Goal: Task Accomplishment & Management: Manage account settings

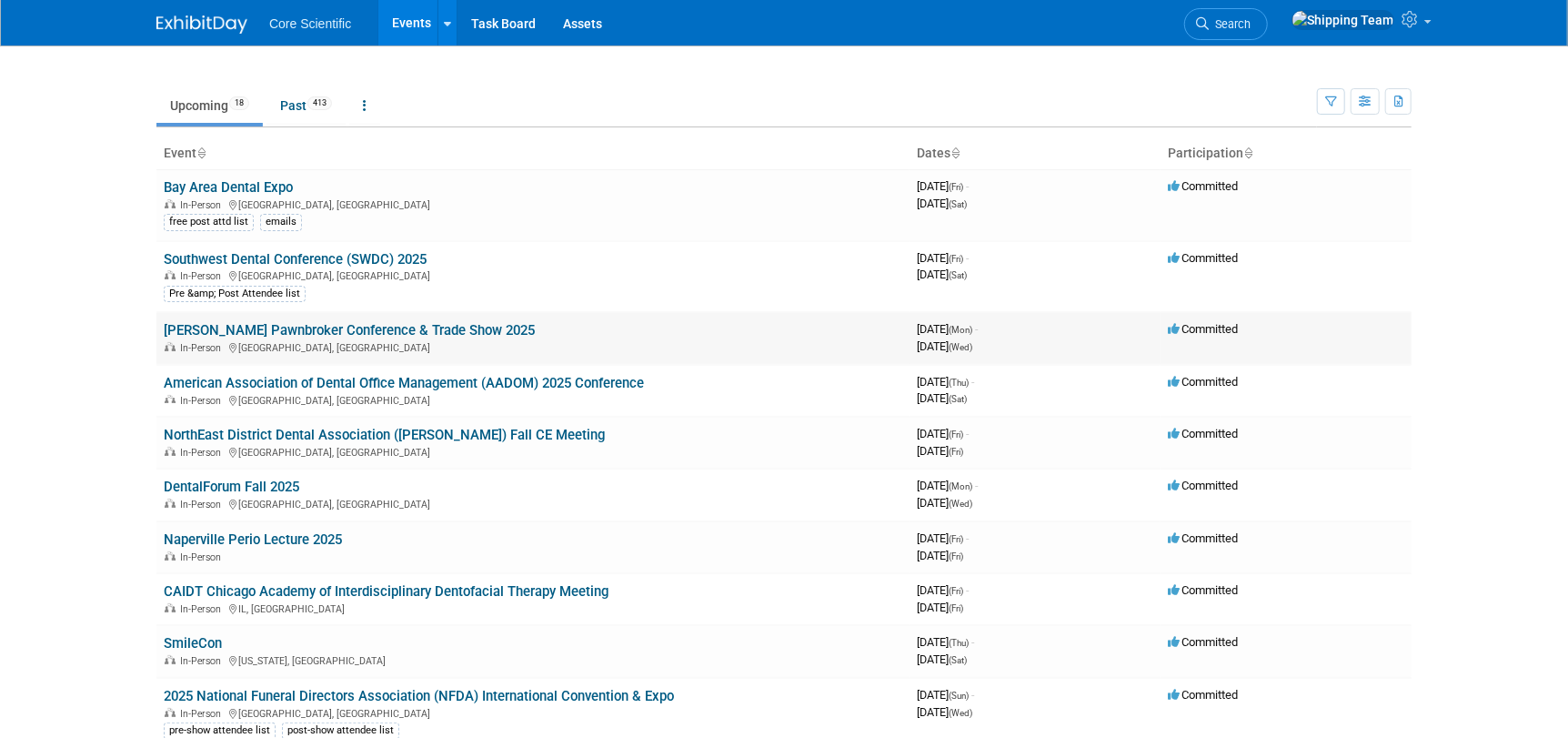
click at [225, 328] on link "[PERSON_NAME] Pawnbroker Conference & Trade Show 2025" at bounding box center [349, 330] width 371 height 17
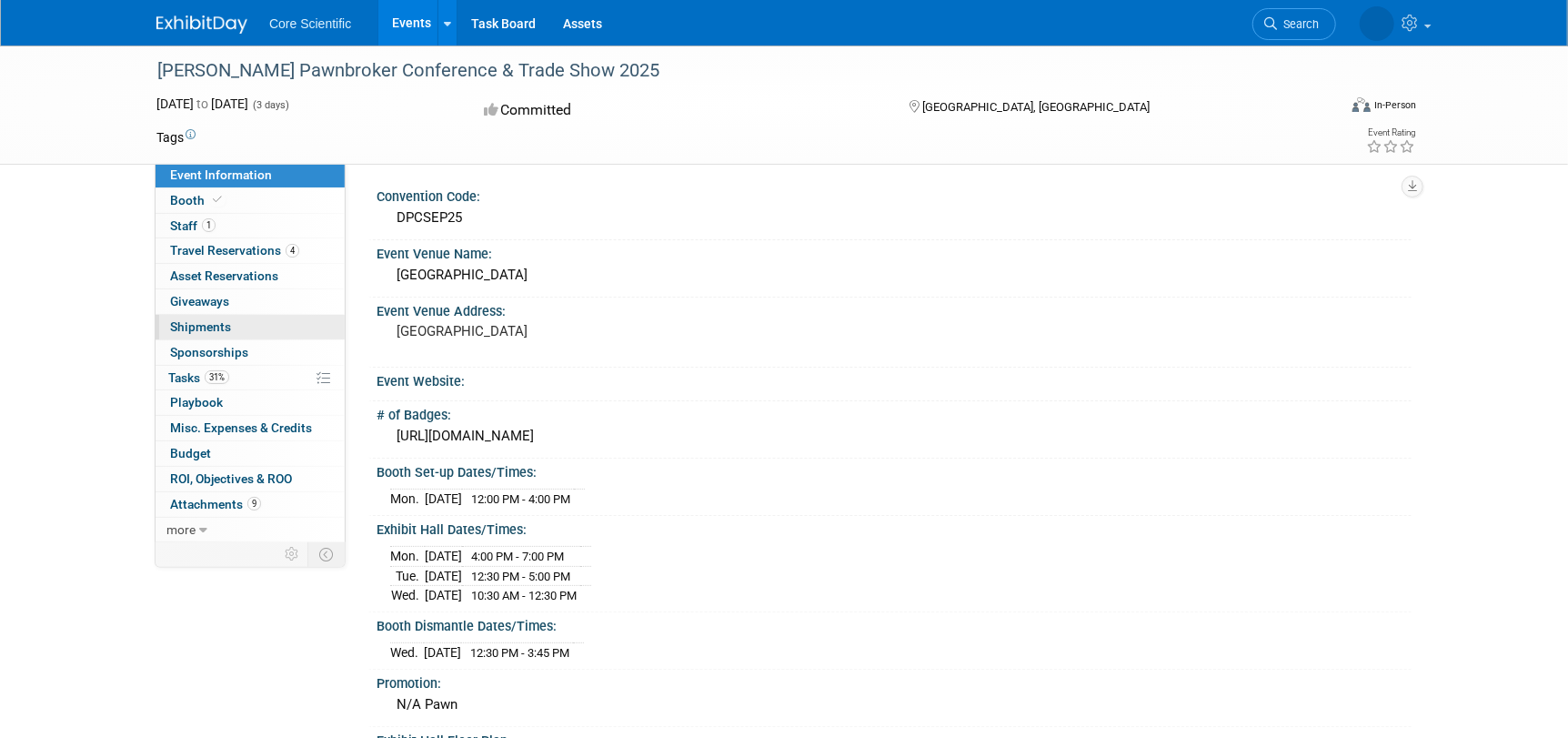
click at [195, 332] on span "Shipments 0" at bounding box center [200, 327] width 61 height 15
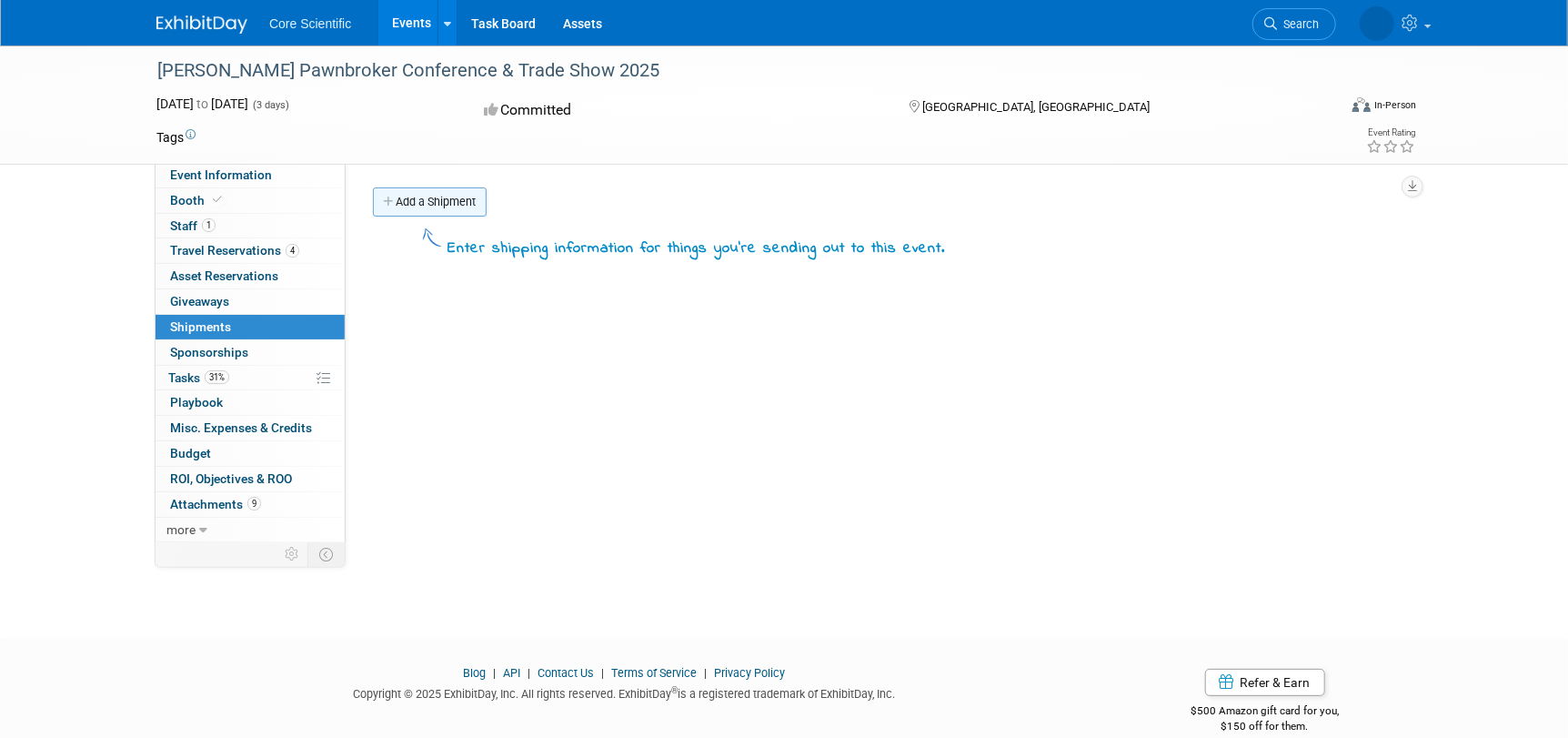
click at [419, 200] on link "Add a Shipment" at bounding box center [430, 202] width 114 height 29
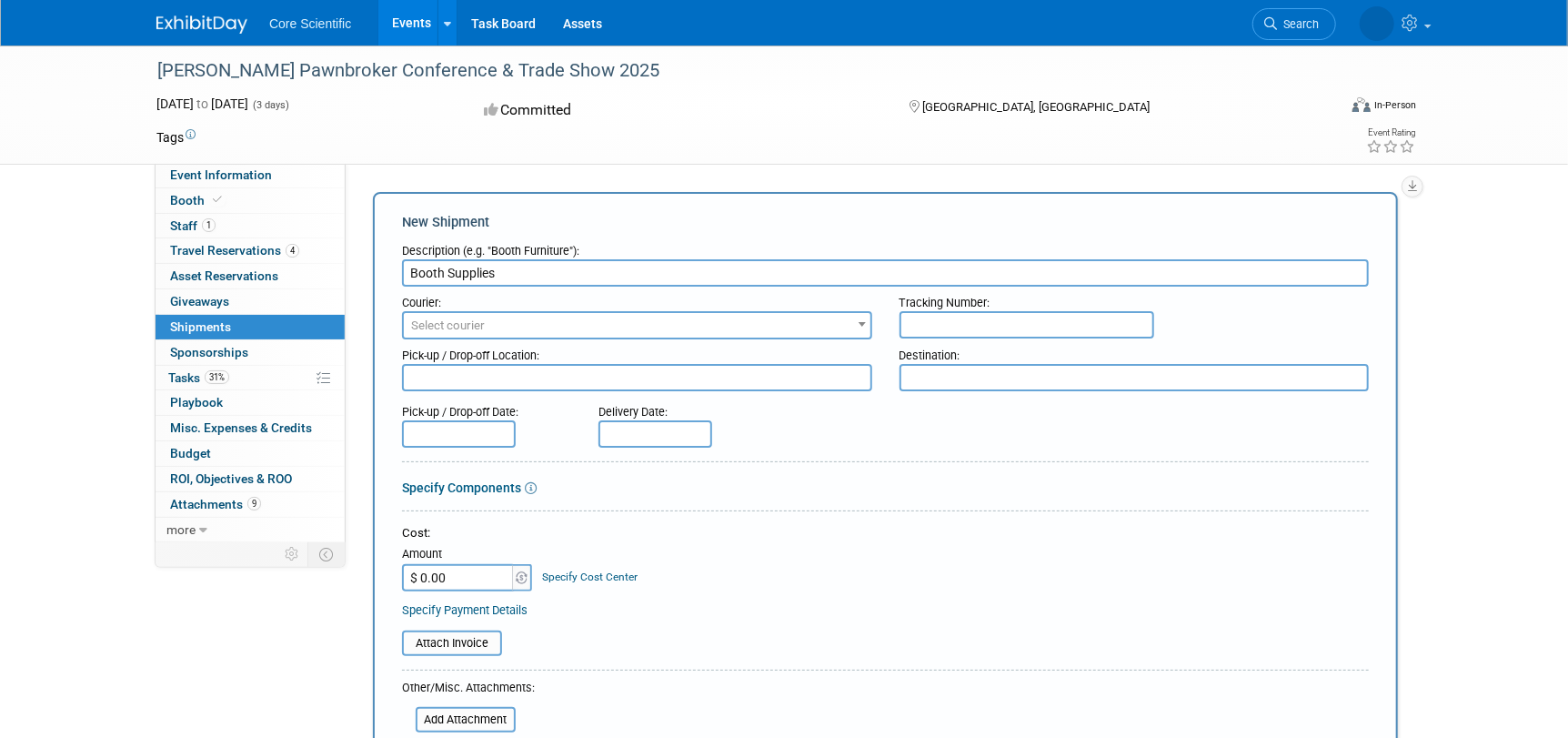
type input "Booth Supplies"
click at [519, 327] on span "Select courier" at bounding box center [637, 325] width 466 height 25
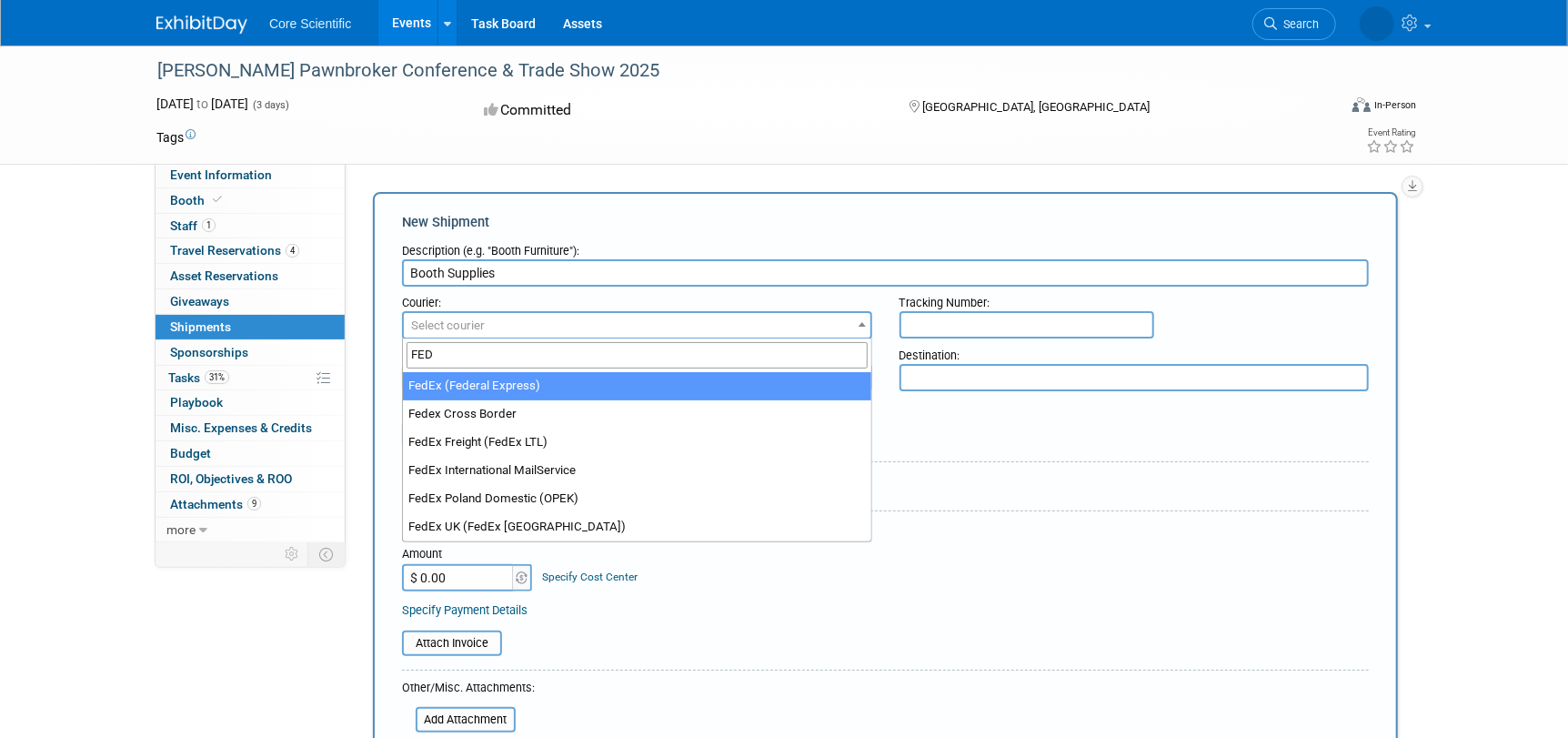
type input "FED"
select select "206"
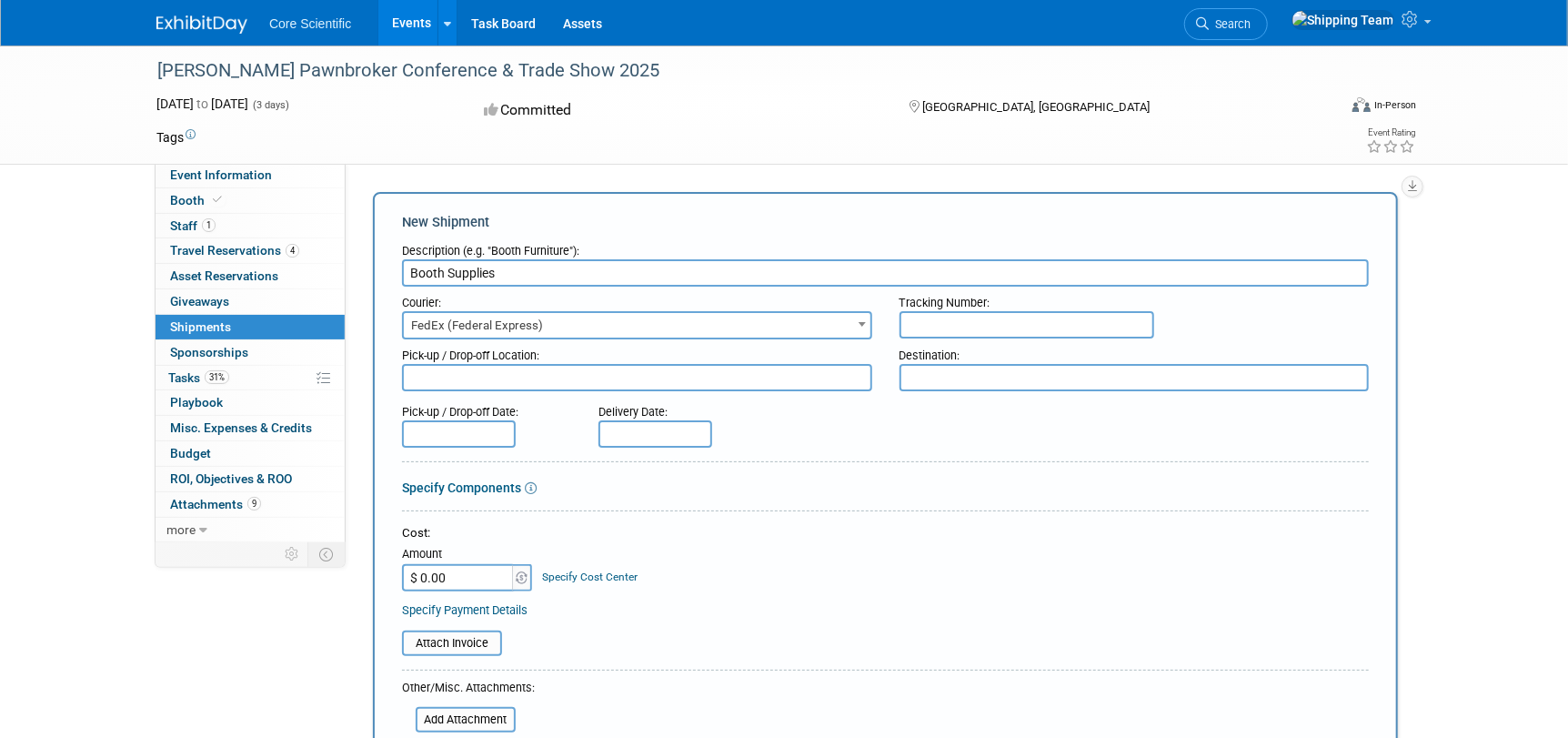
paste input "392403129620"
type input "392403129620"
click at [429, 379] on textarea at bounding box center [637, 377] width 470 height 27
type textarea "C"
type textarea "WH-Cary"
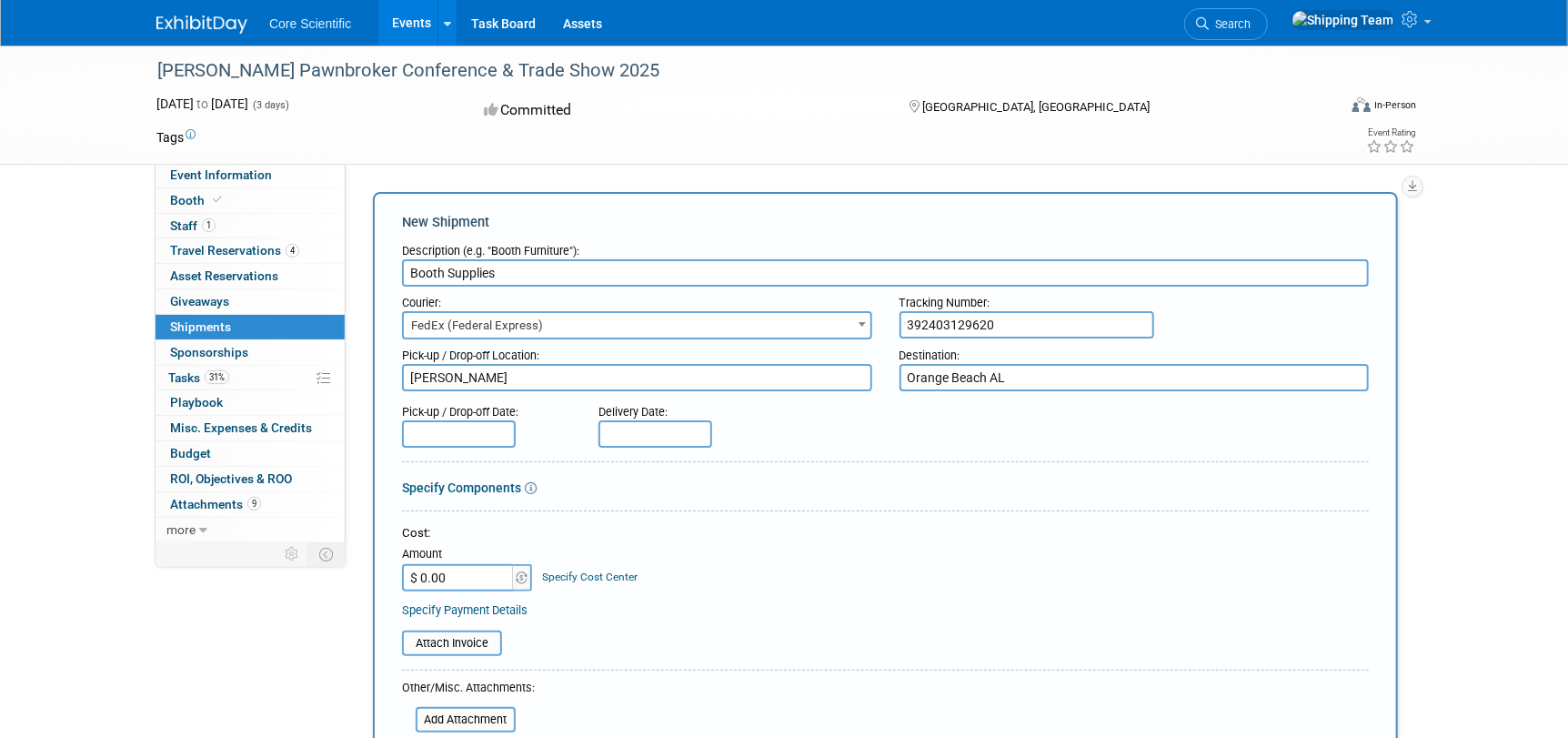
type textarea "Orange Beach AL"
click at [431, 432] on input "text" at bounding box center [459, 433] width 114 height 27
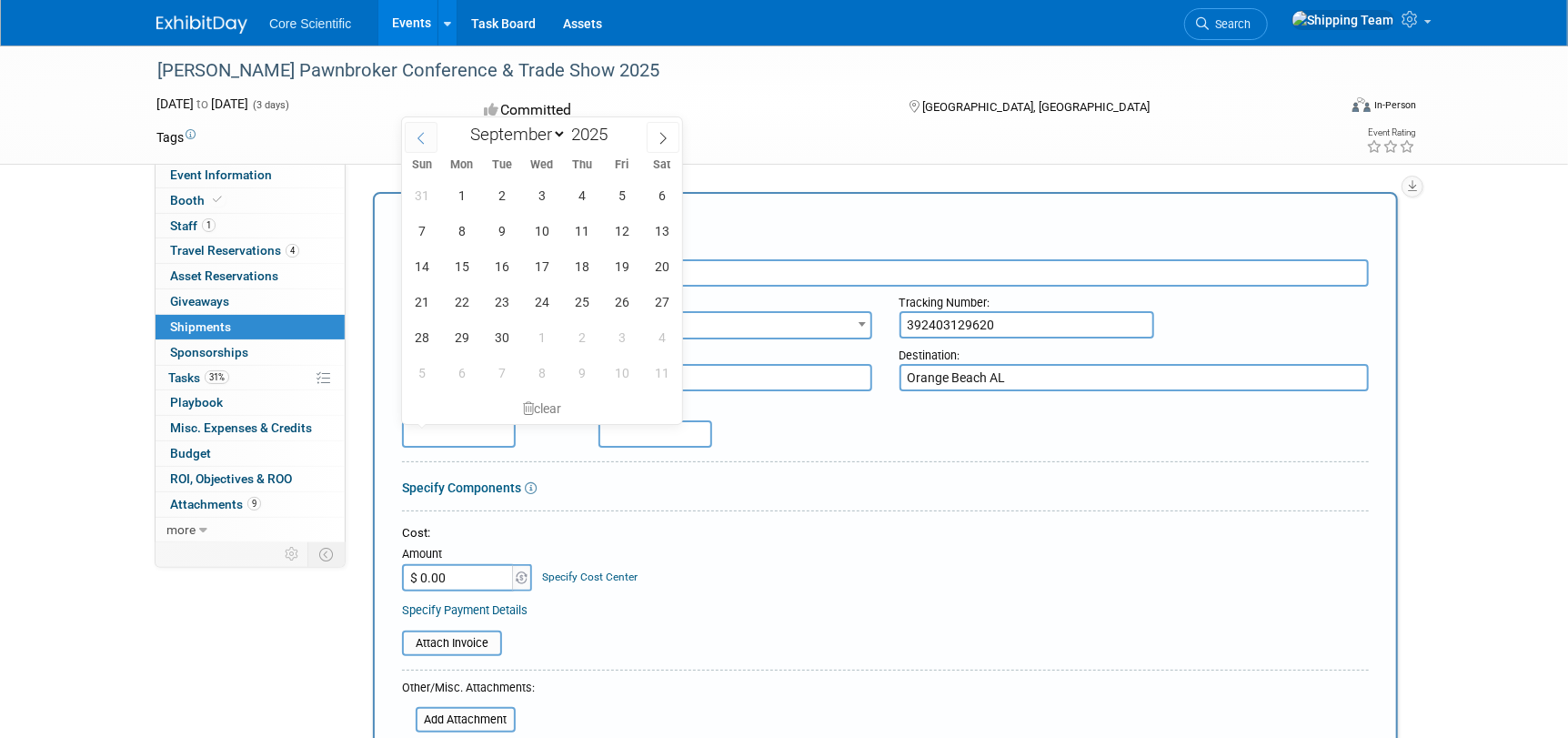
click at [421, 138] on icon at bounding box center [422, 138] width 13 height 13
select select "7"
click at [622, 303] on span "22" at bounding box center [621, 301] width 35 height 35
type input "Aug 22, 2025"
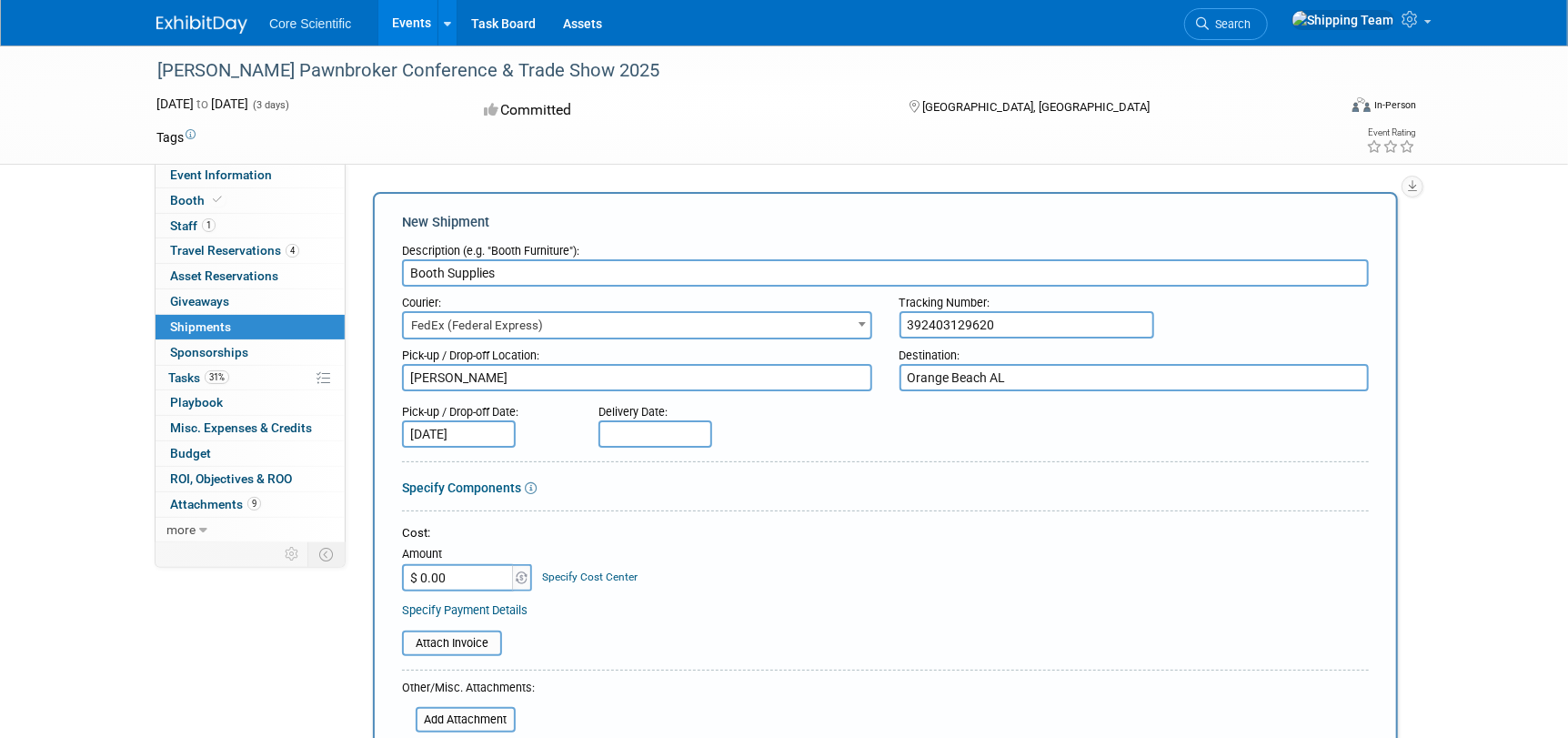
click at [642, 422] on input "text" at bounding box center [655, 433] width 114 height 27
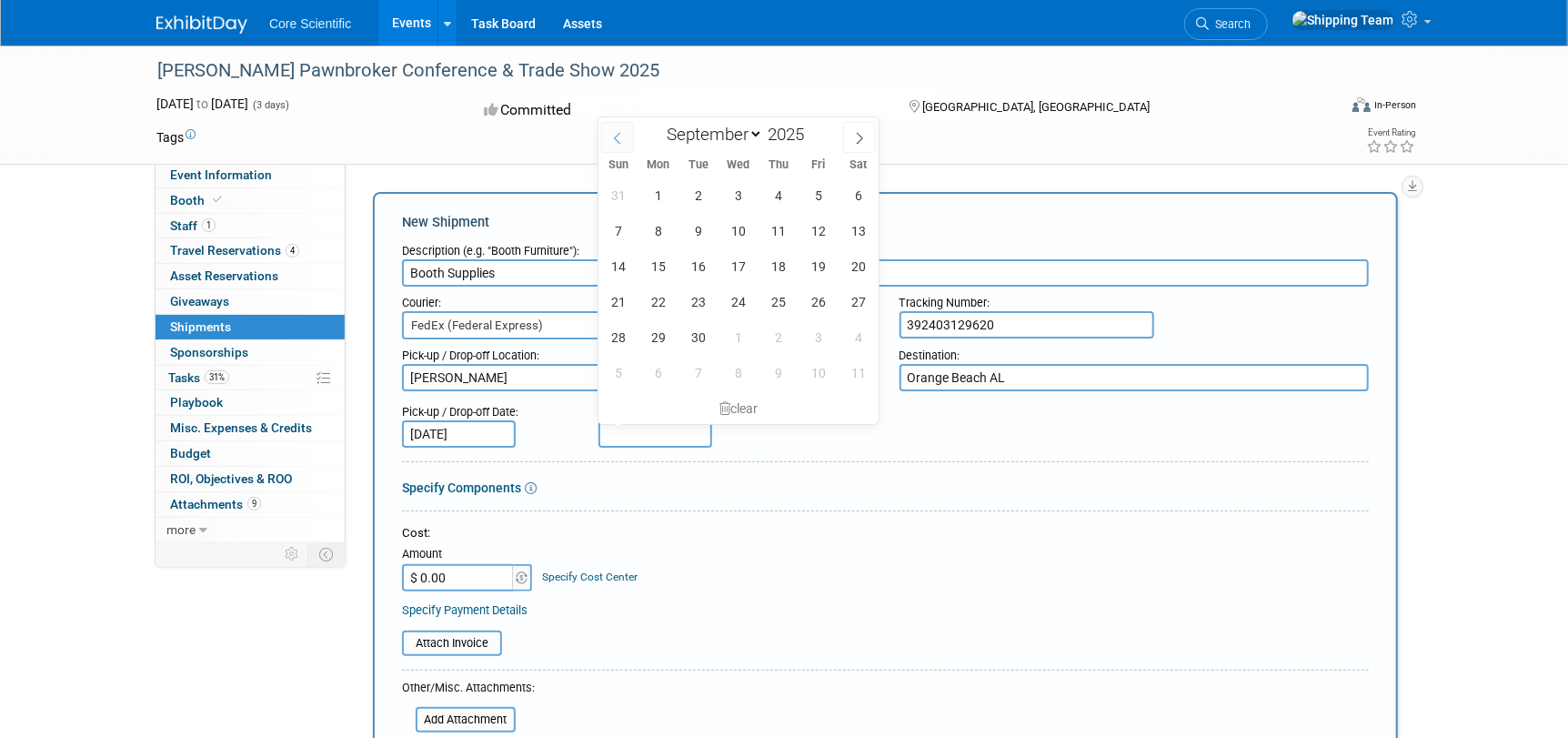
click at [611, 143] on icon at bounding box center [617, 138] width 13 height 13
select select "7"
click at [787, 341] on span "28" at bounding box center [778, 337] width 35 height 35
type input "Aug 28, 2025"
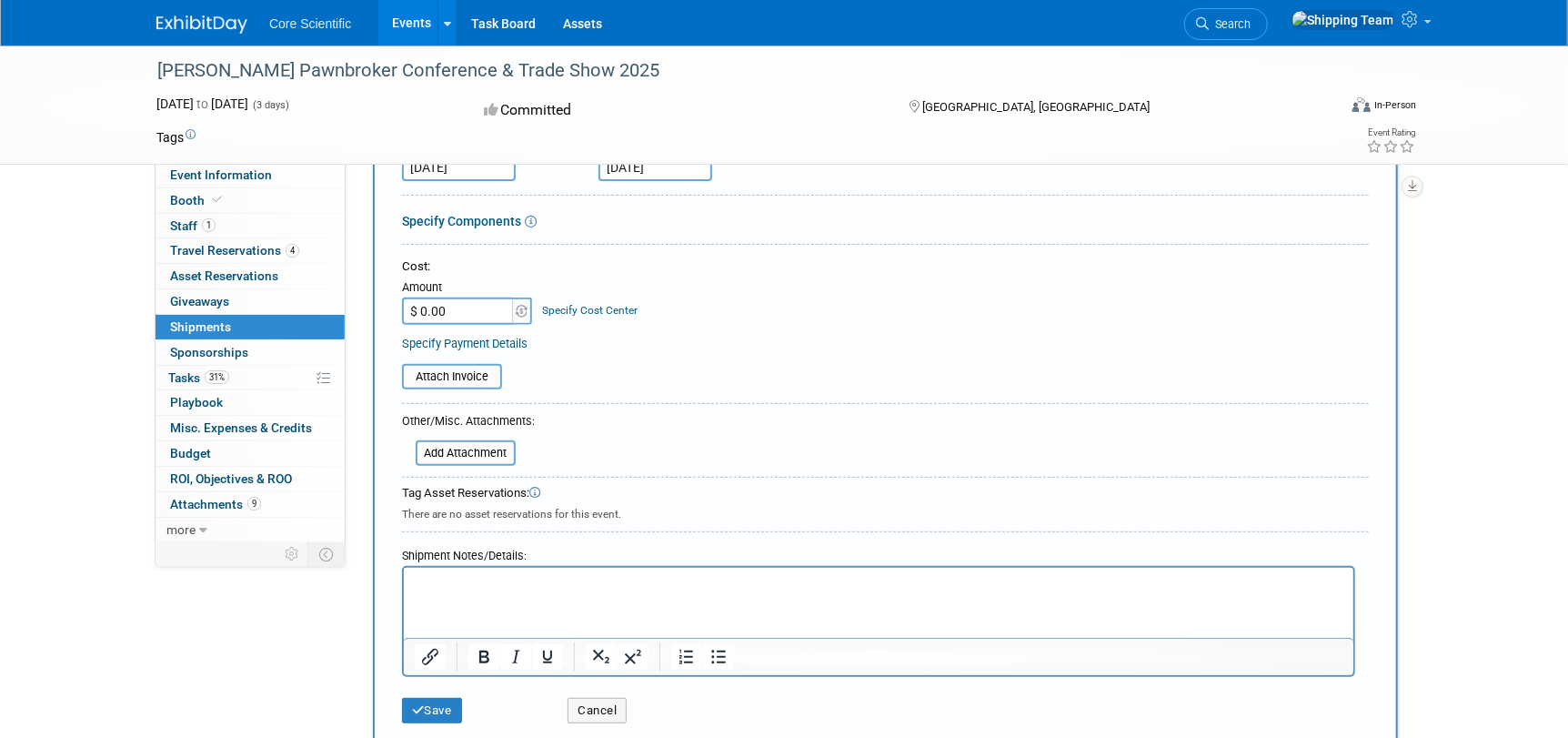
scroll to position [272, 0]
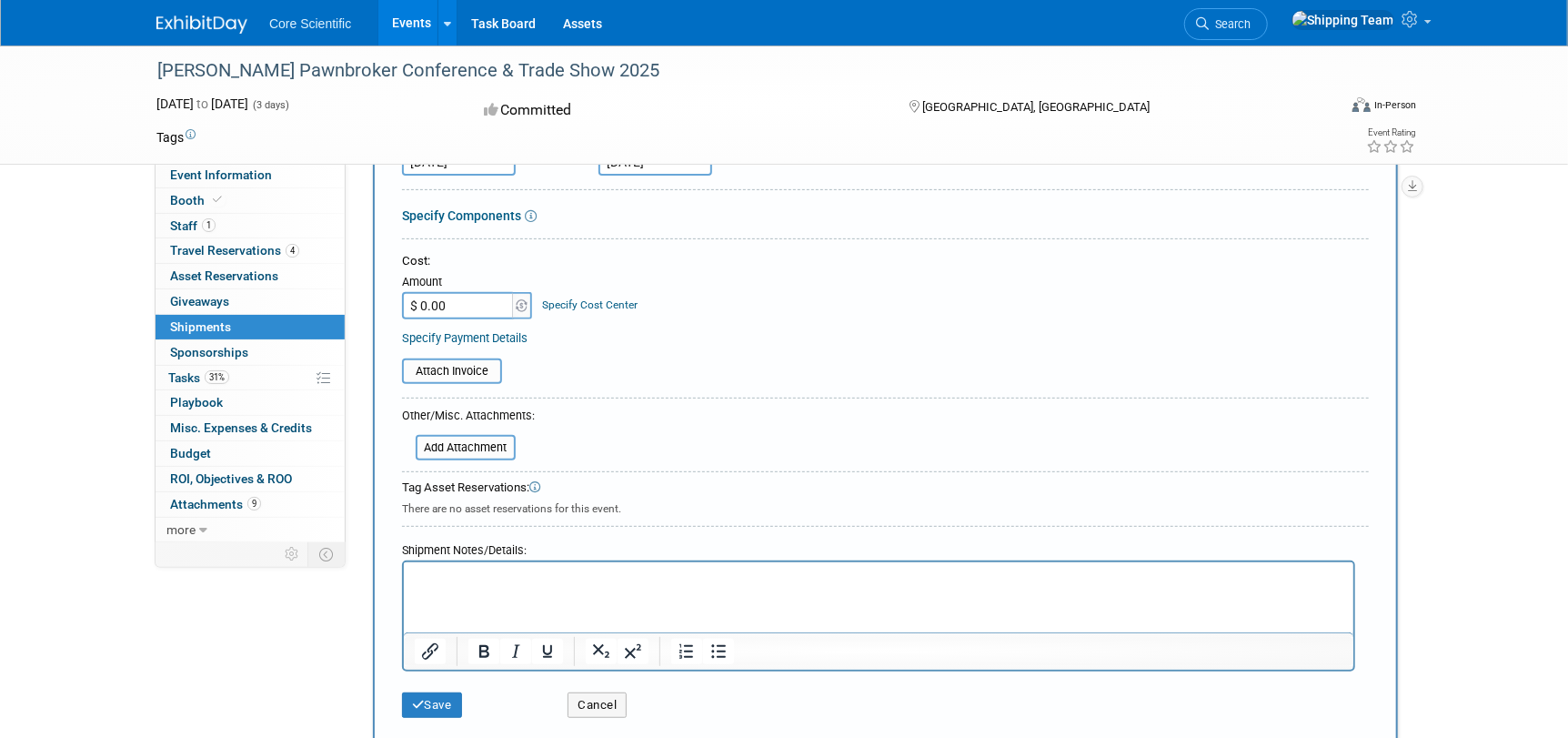
click at [441, 580] on p "Rich Text Area. Press ALT-0 for help." at bounding box center [878, 577] width 928 height 18
click at [413, 577] on body "Outboud shipping instructions/ label sent with supplies" at bounding box center [878, 577] width 930 height 18
click at [414, 581] on p "Sam- Outboud shipping instructions/ label sent with supplies" at bounding box center [878, 577] width 928 height 18
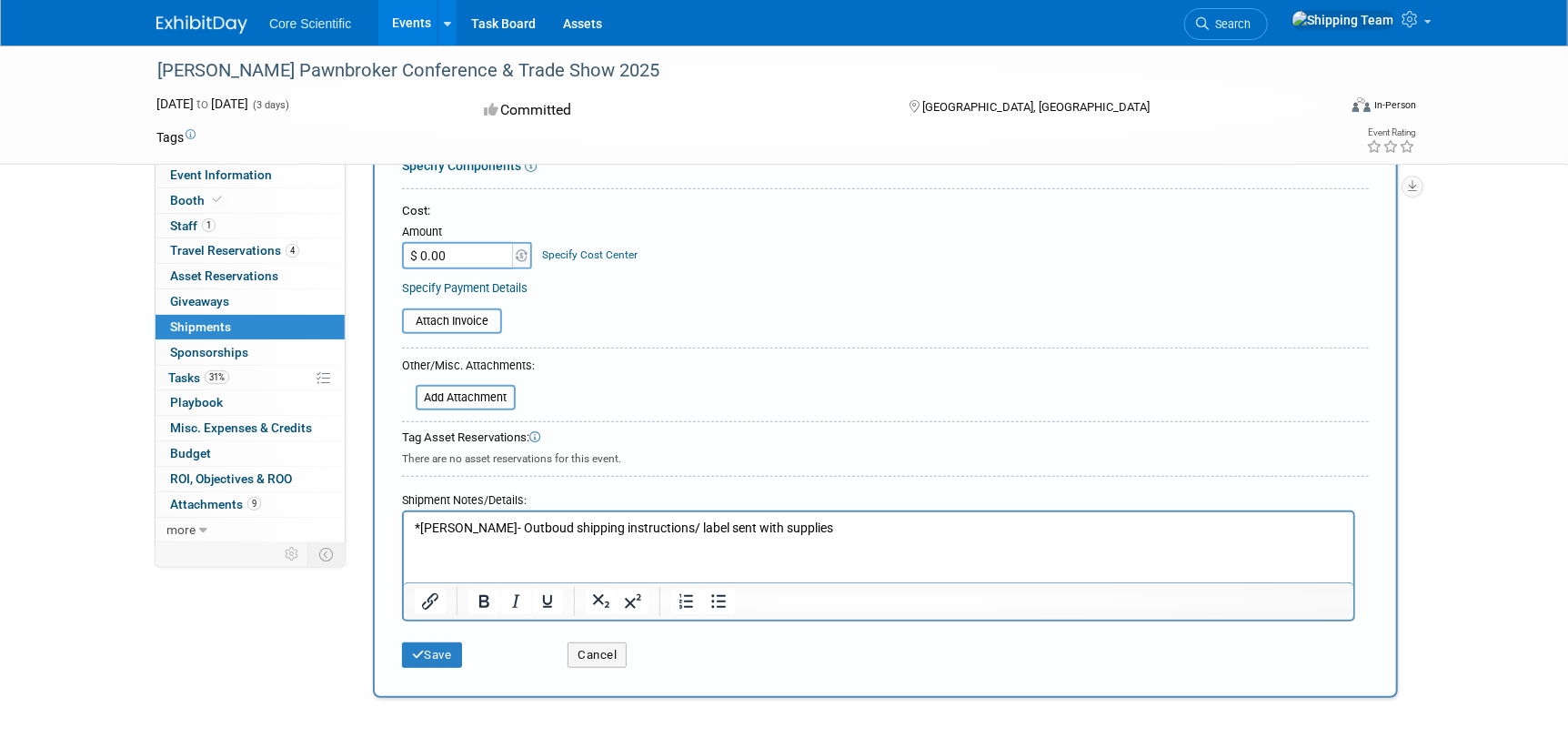
scroll to position [364, 0]
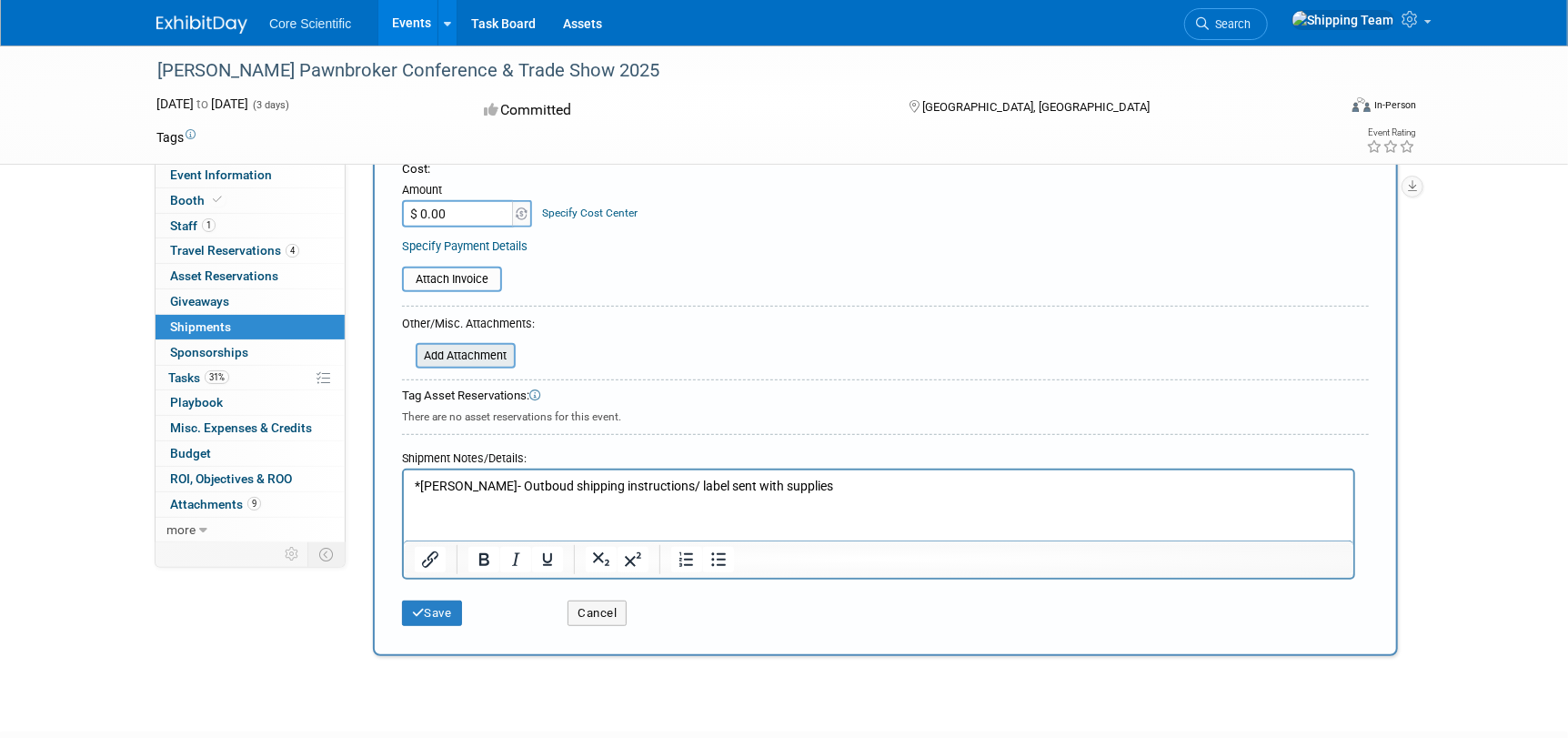
click at [451, 352] on input "file" at bounding box center [406, 355] width 216 height 21
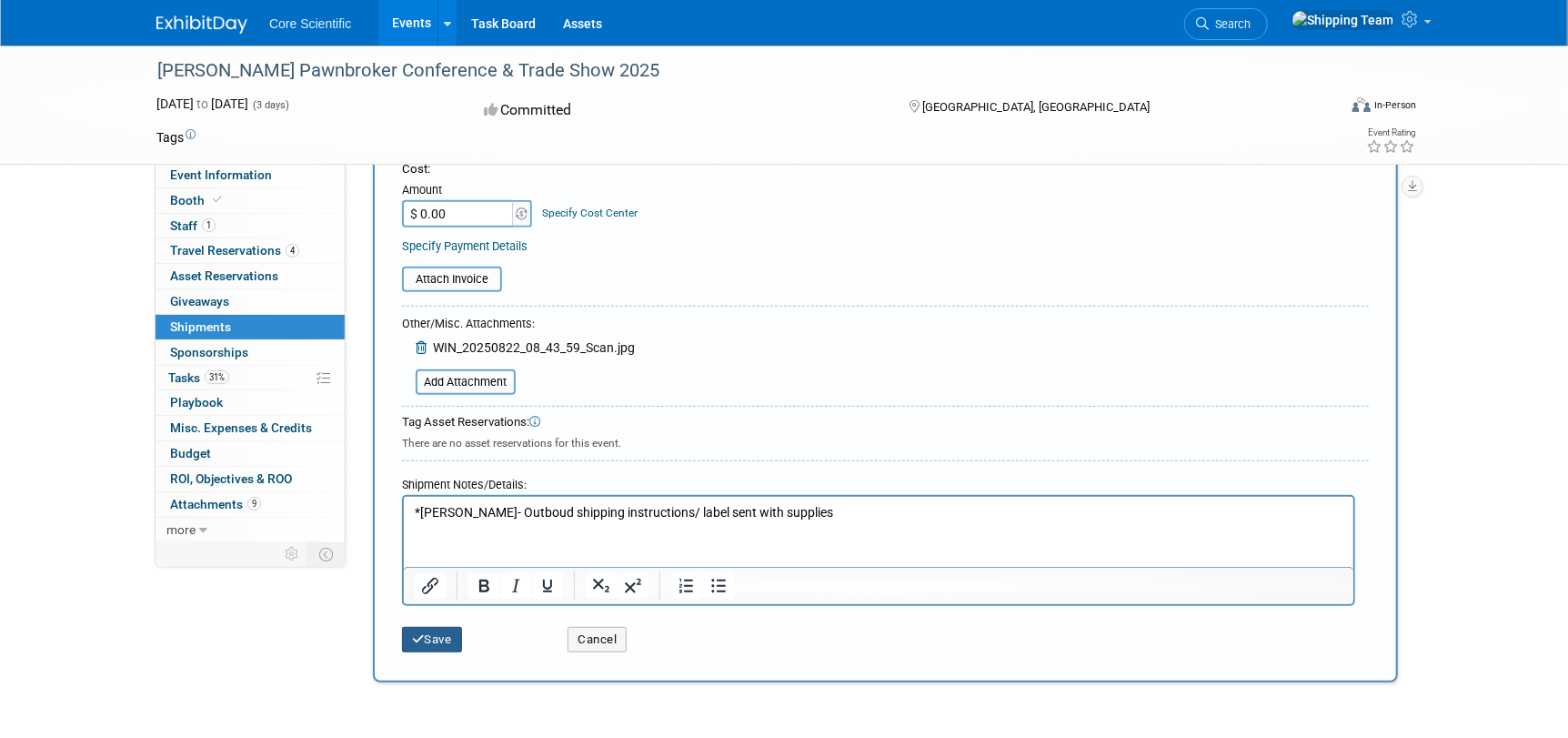
click at [433, 640] on button "Save" at bounding box center [432, 639] width 60 height 25
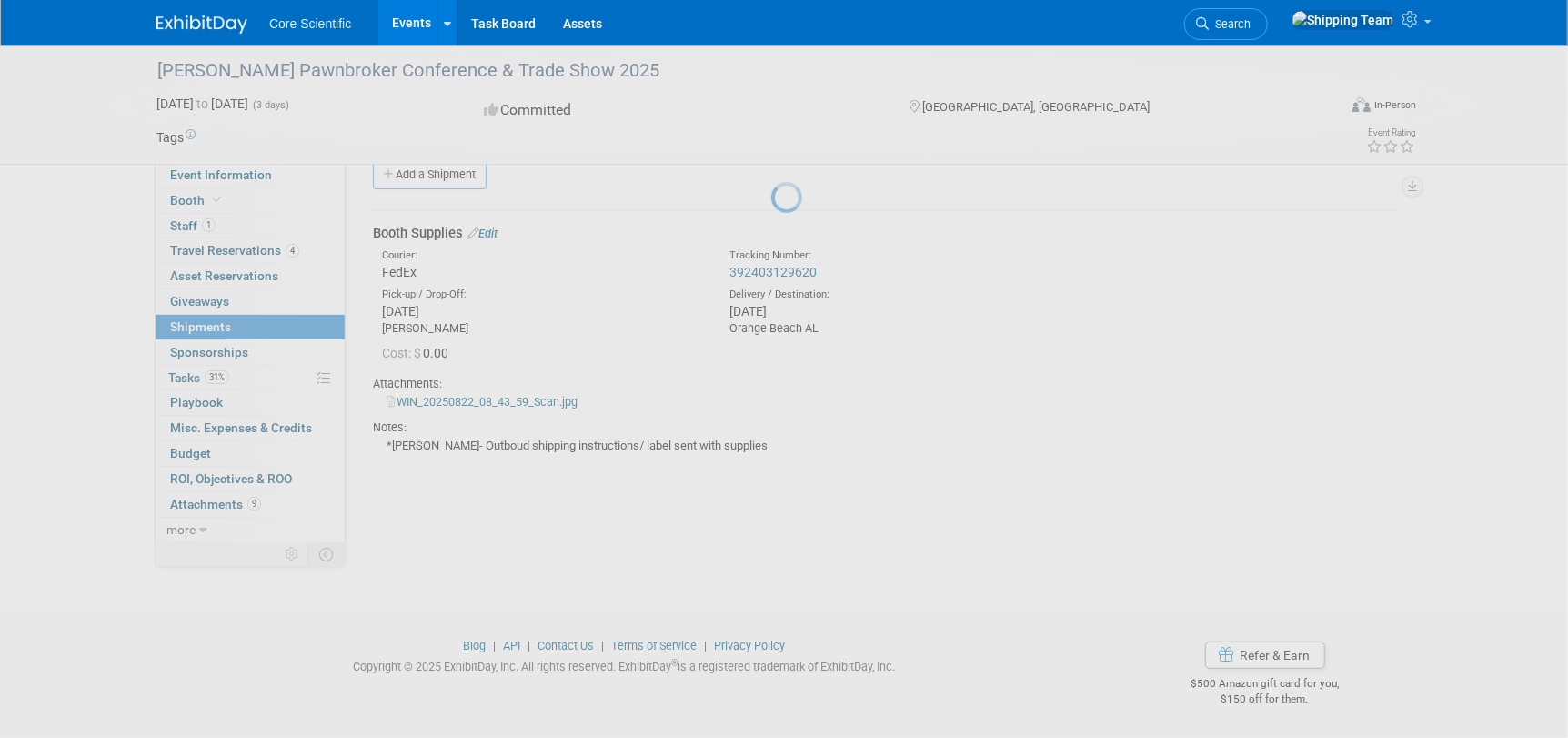
scroll to position [26, 0]
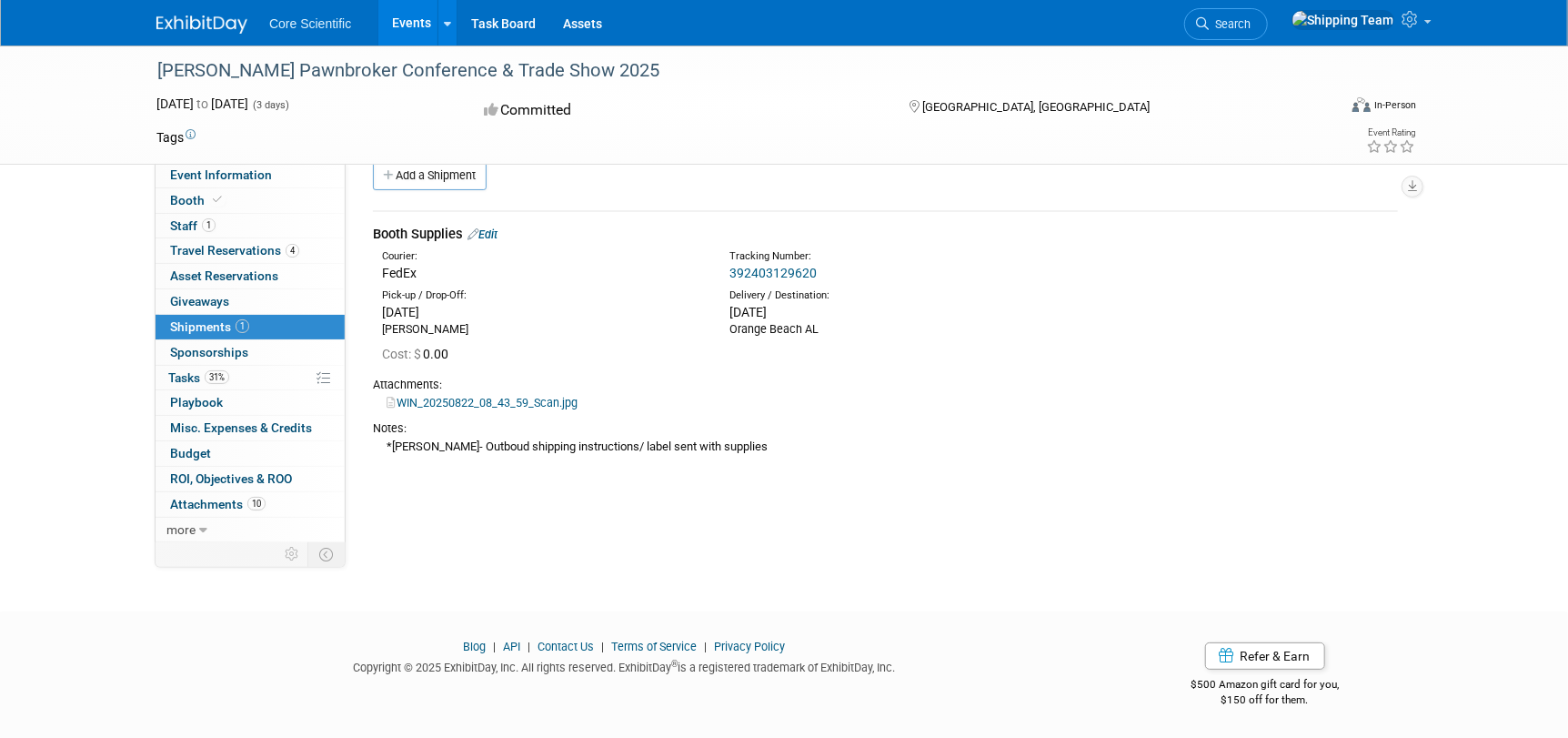
click at [407, 396] on link "WIN_20250822_08_43_59_Scan.jpg" at bounding box center [481, 402] width 191 height 14
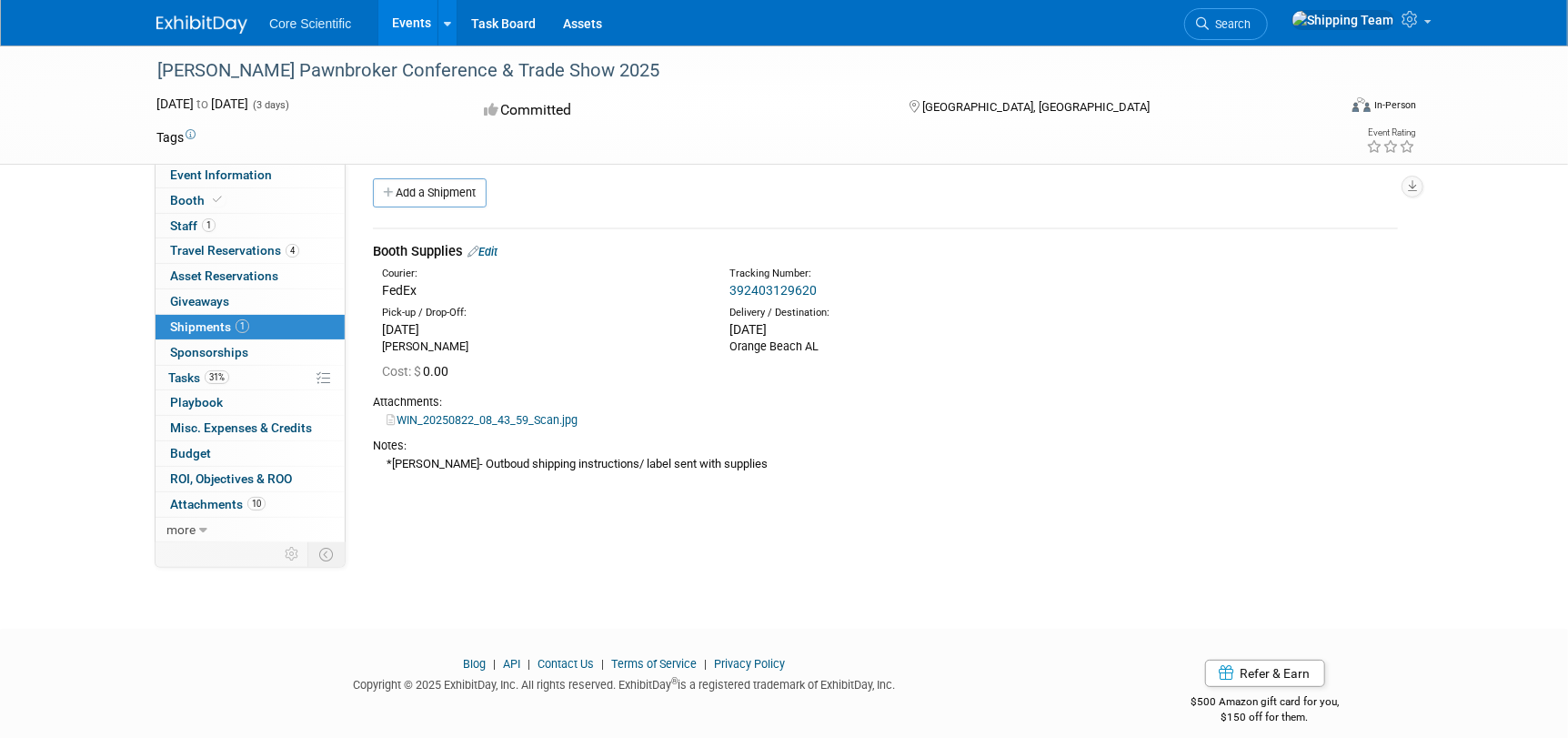
scroll to position [0, 0]
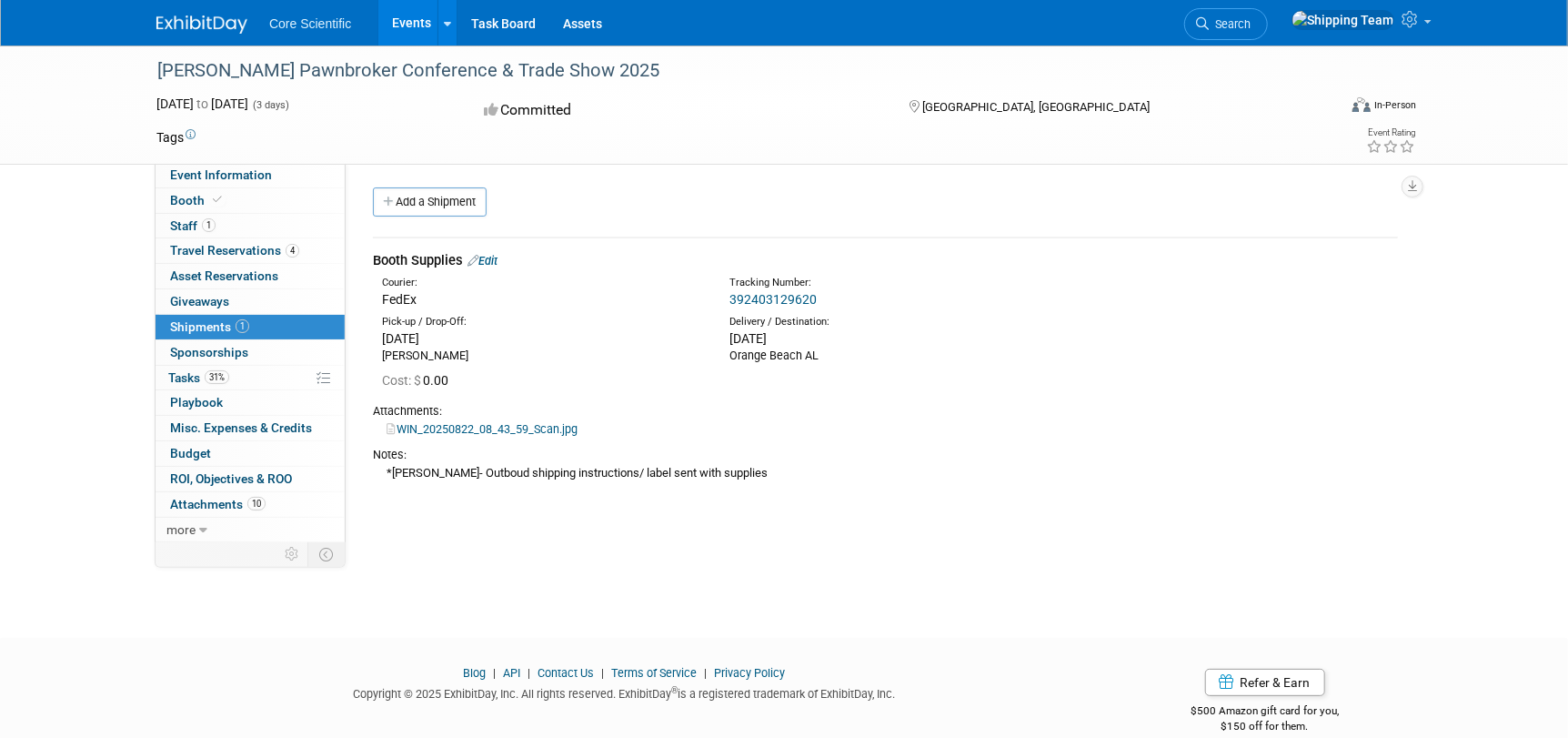
click at [495, 264] on link "Edit" at bounding box center [482, 260] width 30 height 14
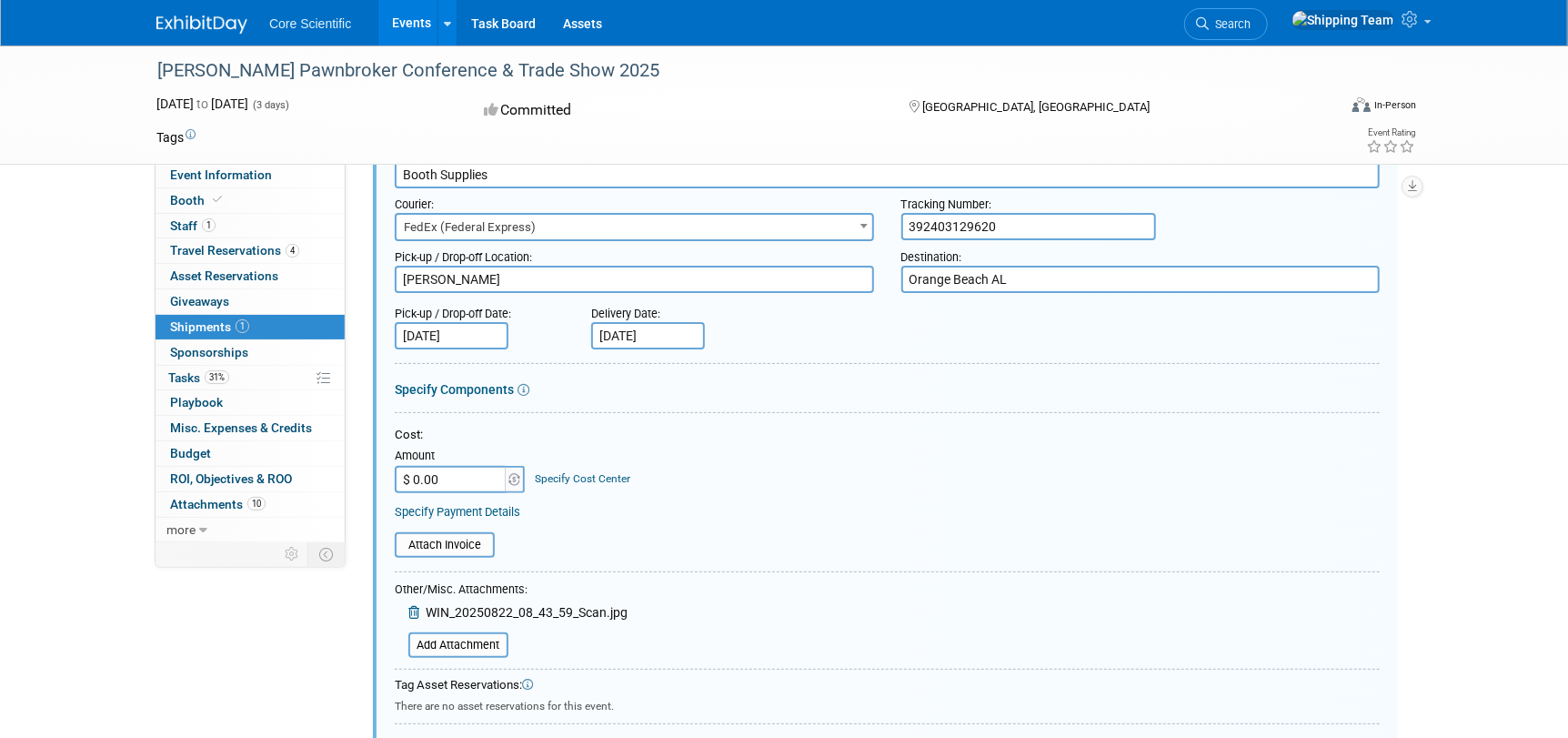
scroll to position [299, 0]
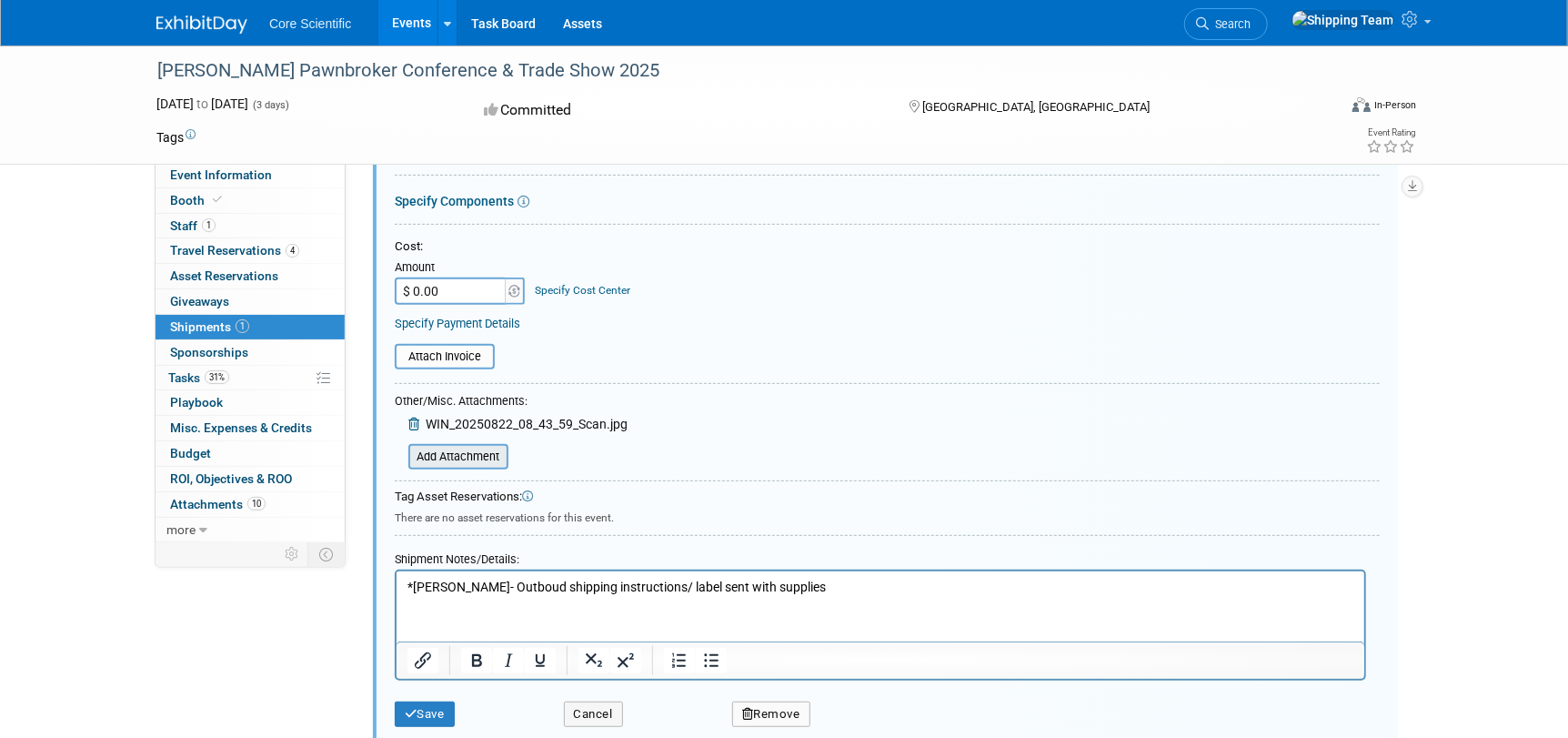
click at [471, 457] on input "file" at bounding box center [398, 456] width 216 height 21
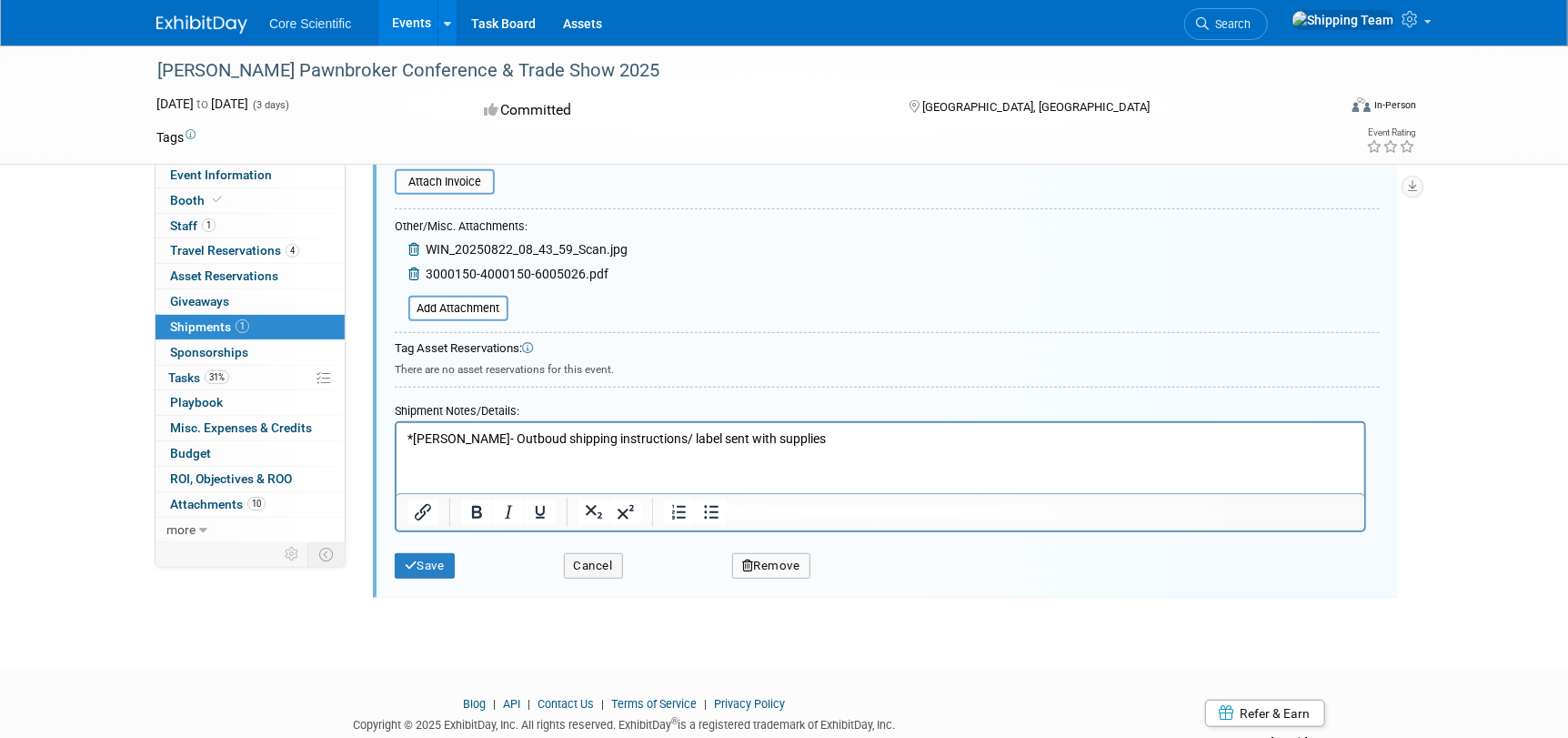
scroll to position [528, 0]
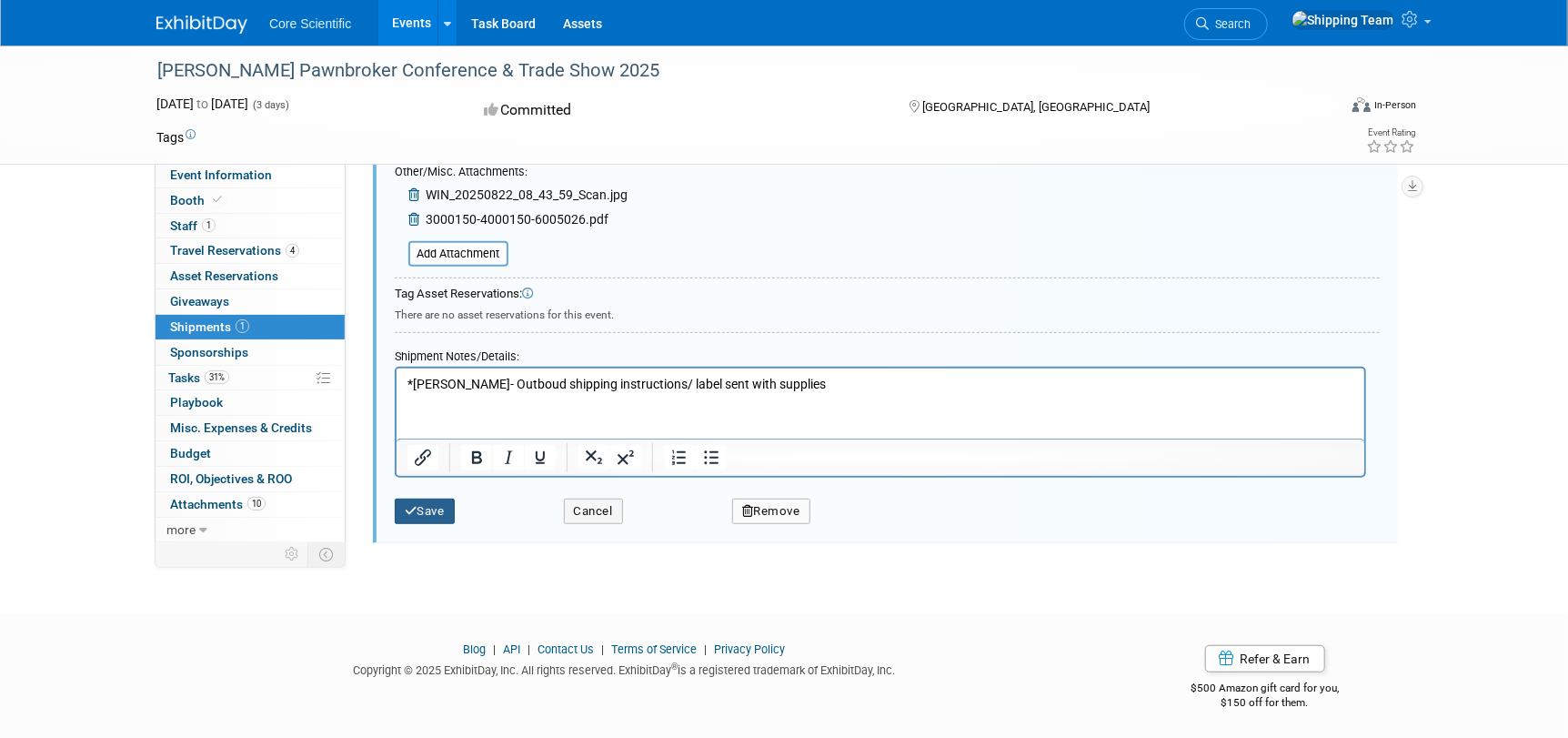
click at [418, 515] on button "Save" at bounding box center [424, 510] width 60 height 25
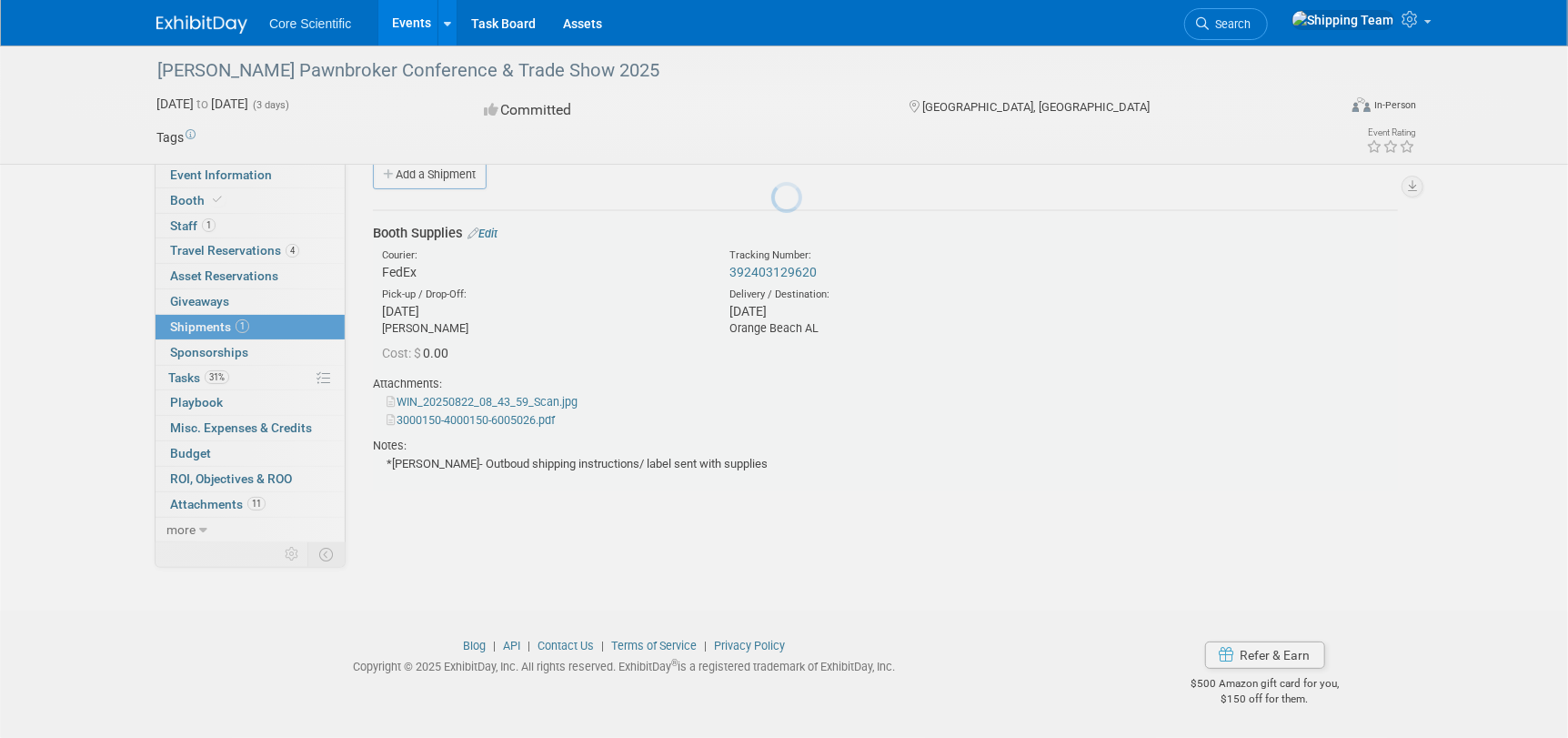
scroll to position [26, 0]
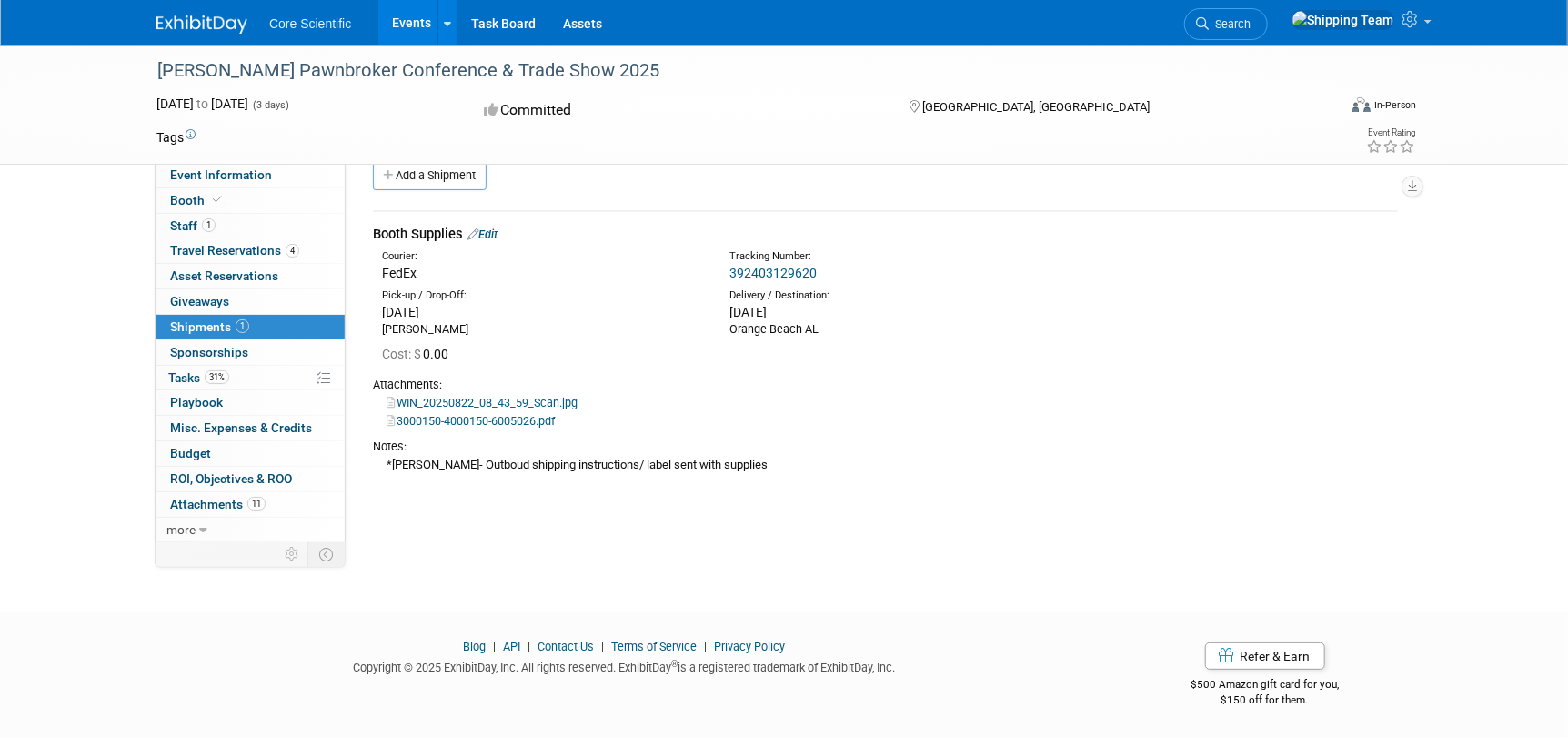
click at [494, 233] on link "Edit" at bounding box center [482, 234] width 30 height 14
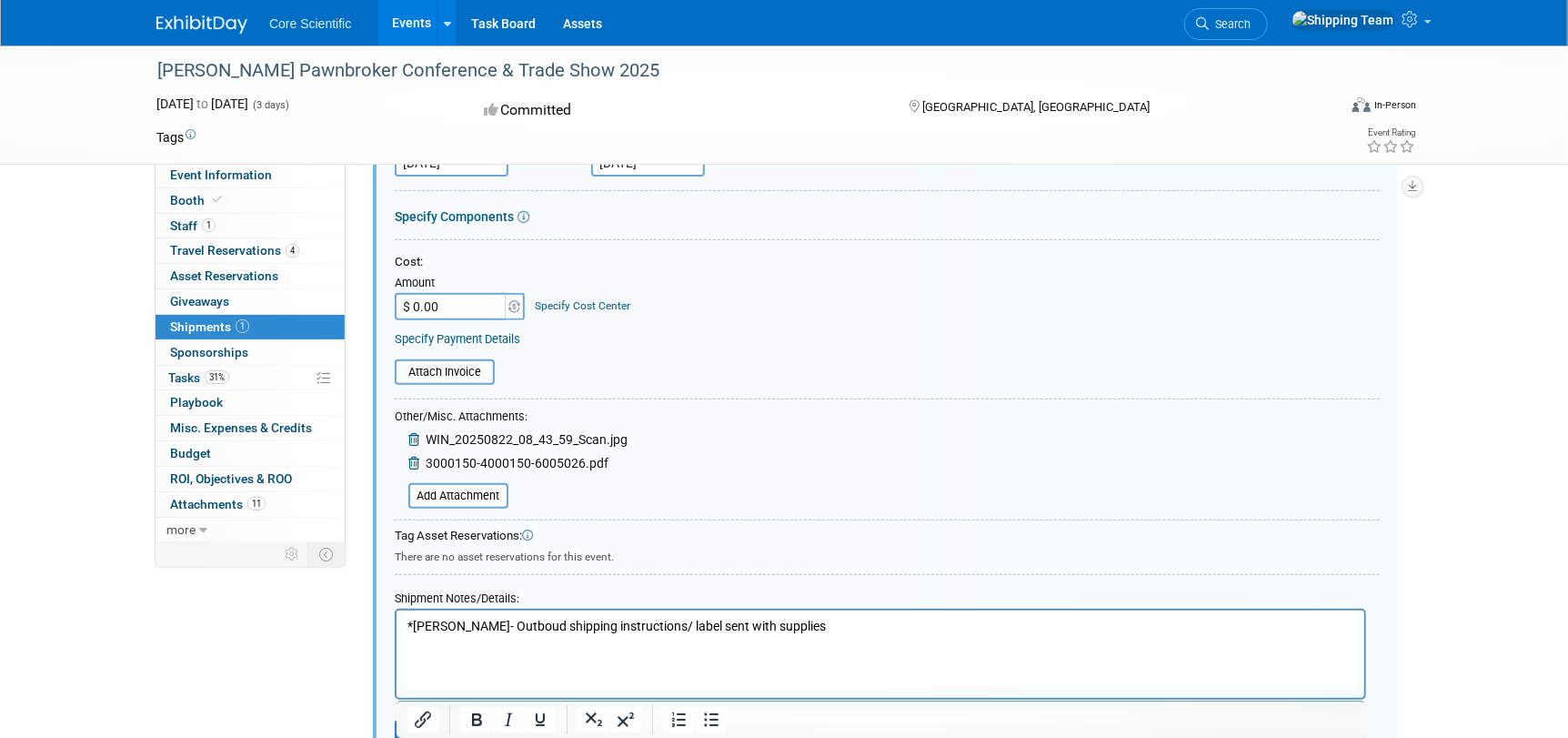
scroll to position [299, 0]
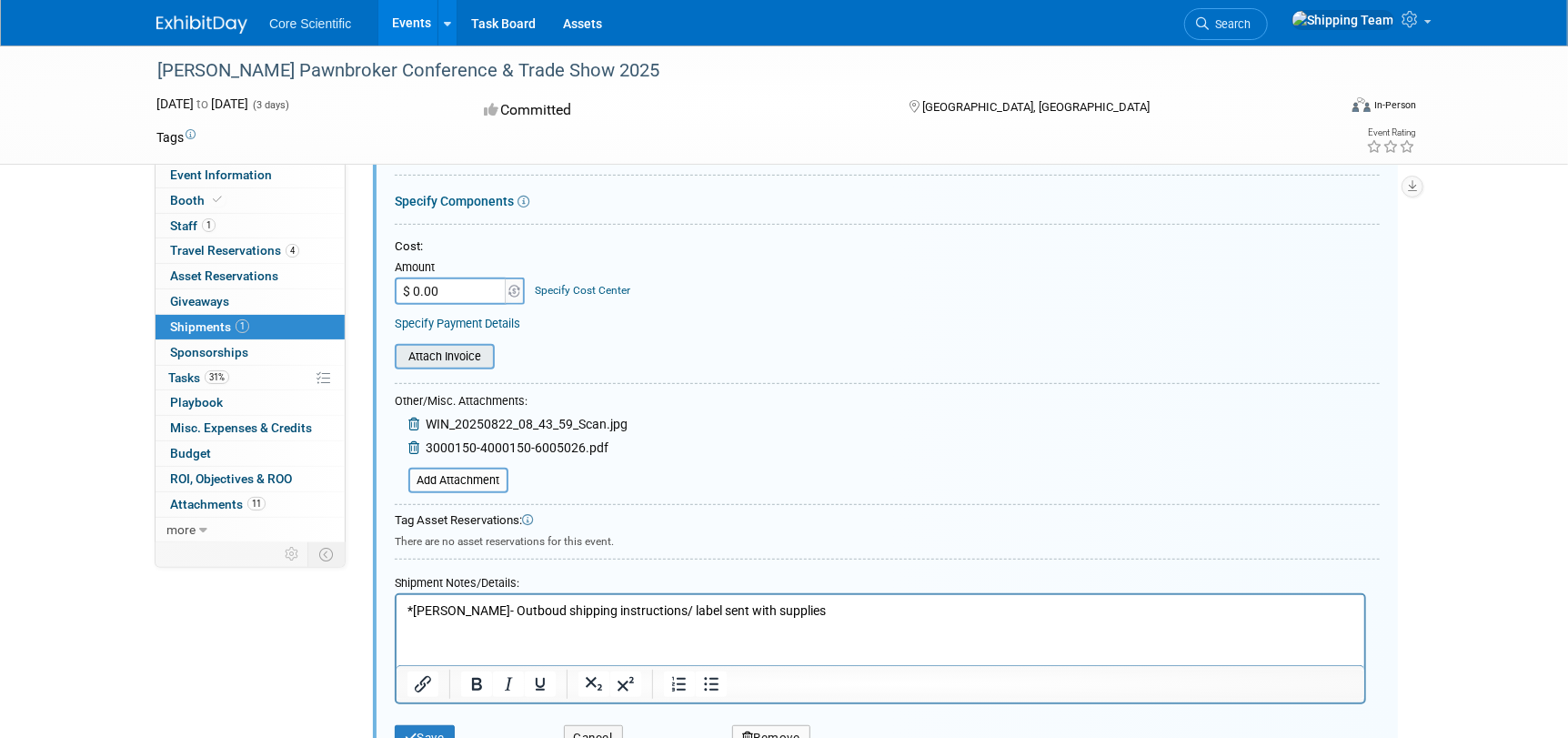
click at [471, 352] on input "file" at bounding box center [384, 355] width 216 height 21
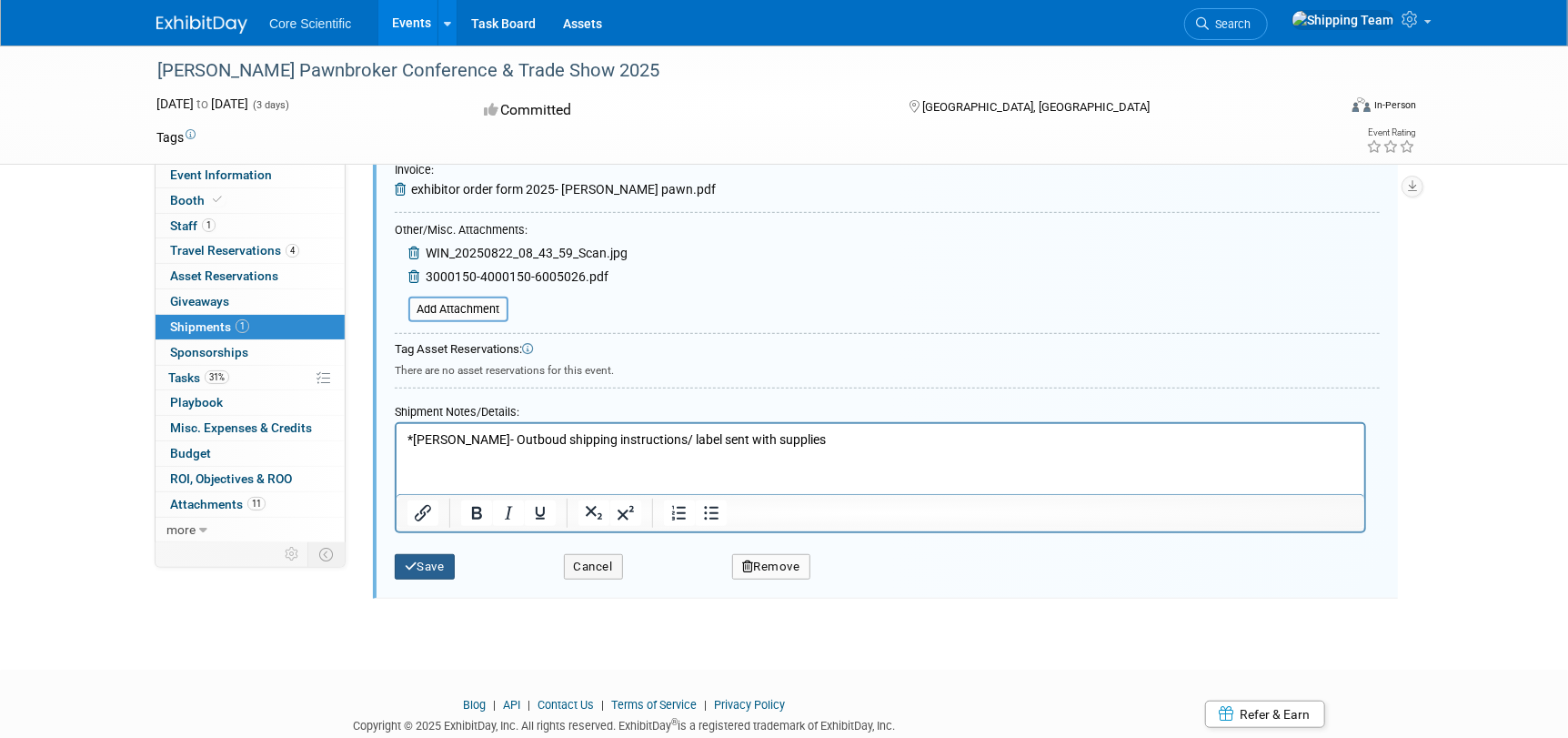
click at [437, 564] on button "Save" at bounding box center [424, 566] width 60 height 25
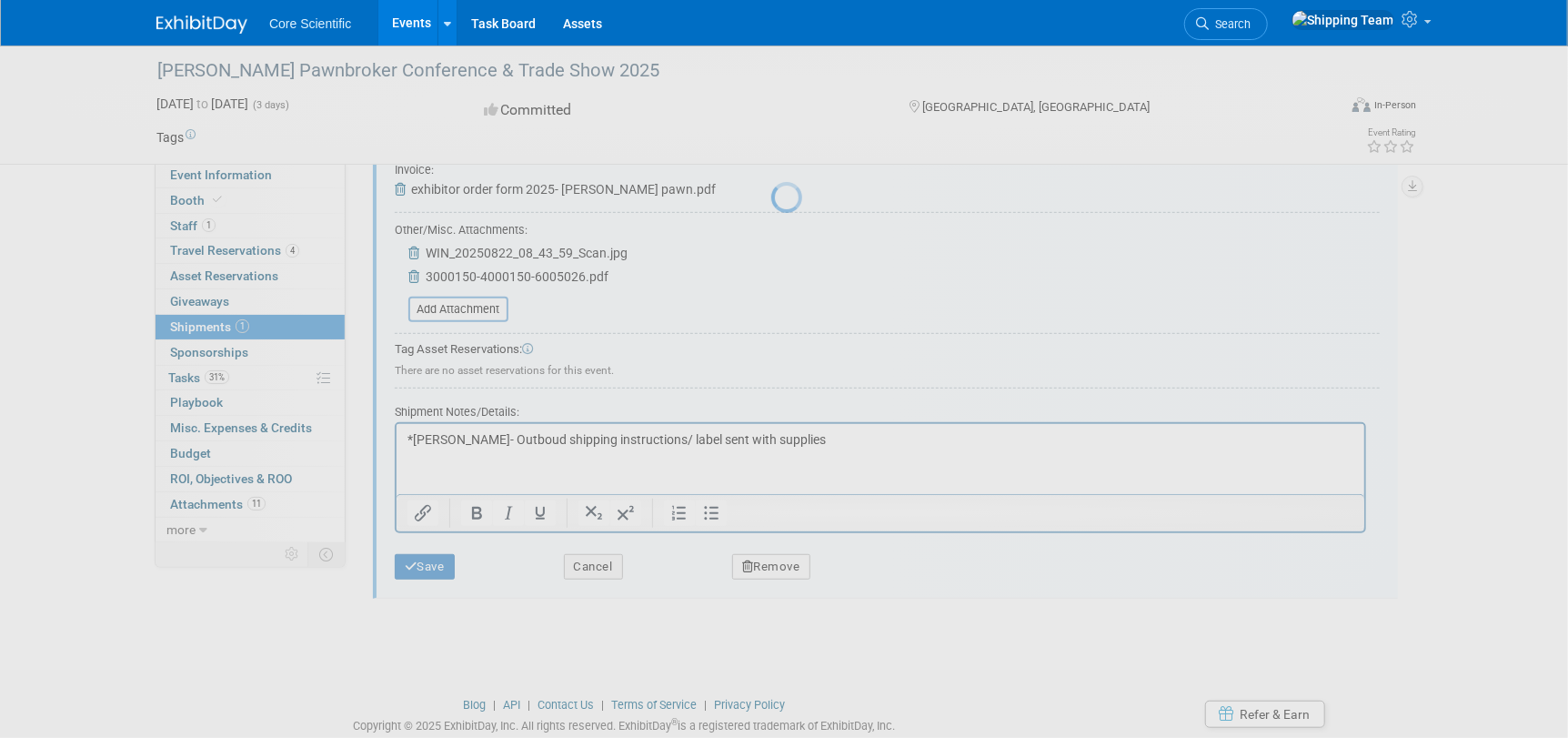
scroll to position [26, 0]
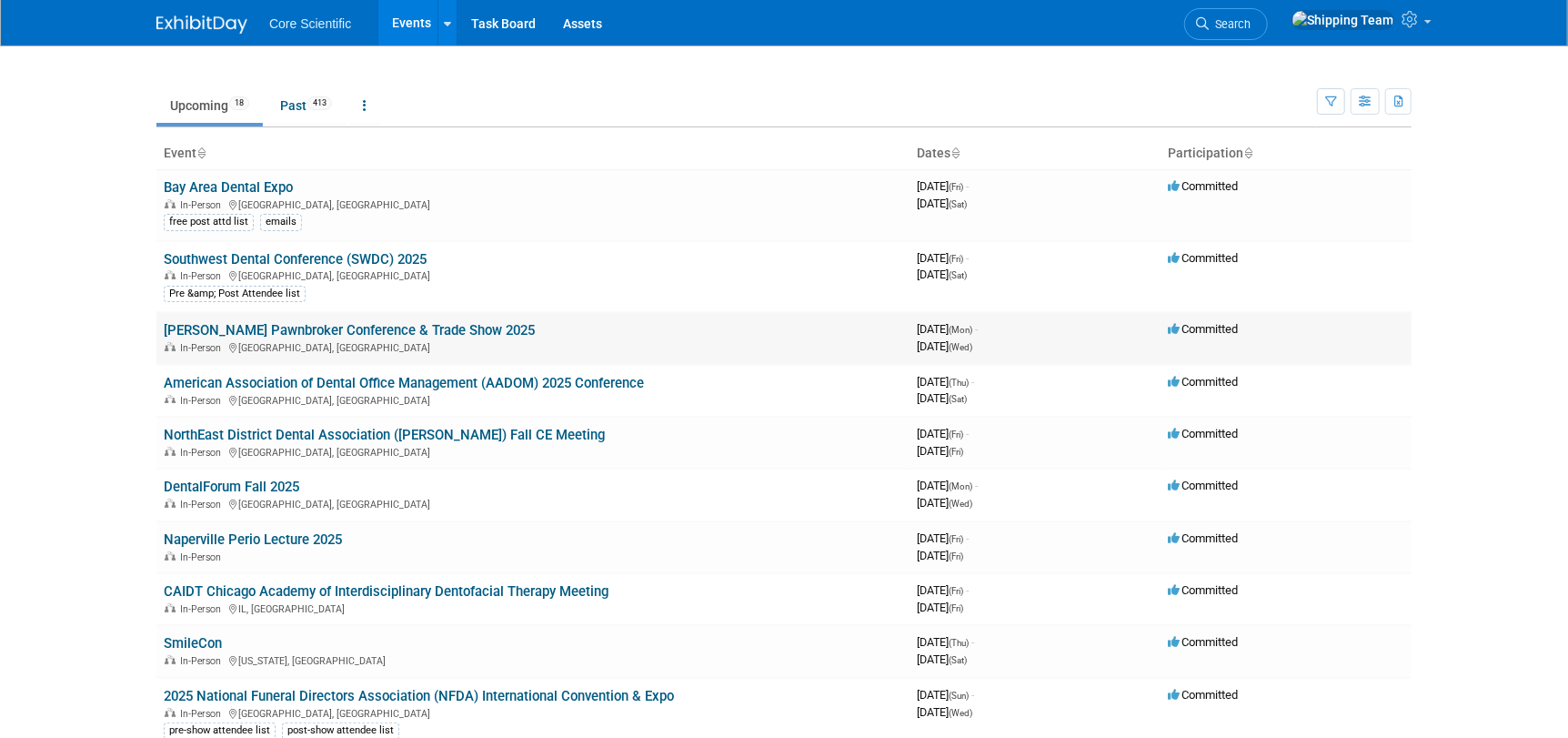
click at [183, 334] on link "[PERSON_NAME] Pawnbroker Conference & Trade Show 2025" at bounding box center [349, 330] width 371 height 17
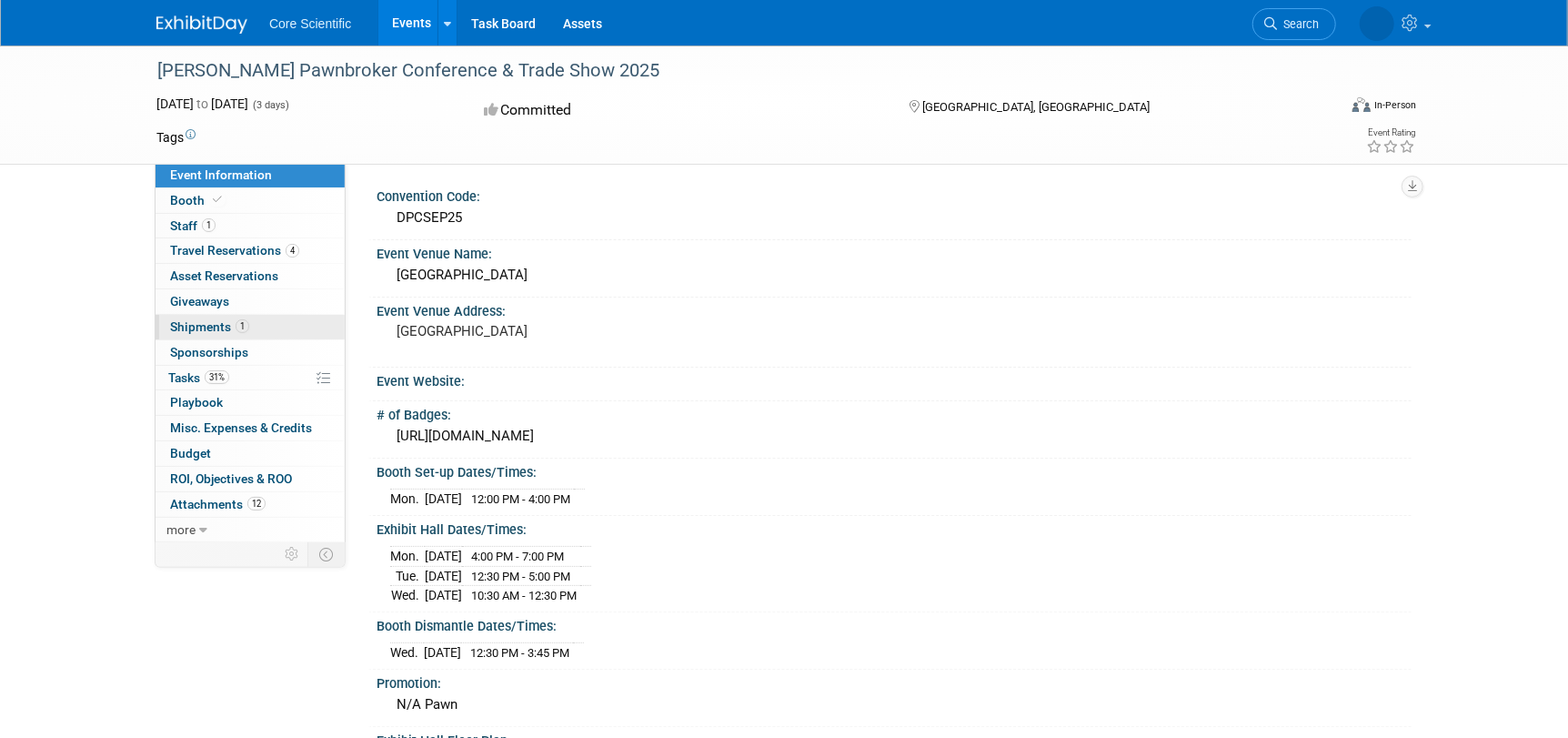
click at [186, 327] on span "Shipments 1" at bounding box center [209, 327] width 79 height 15
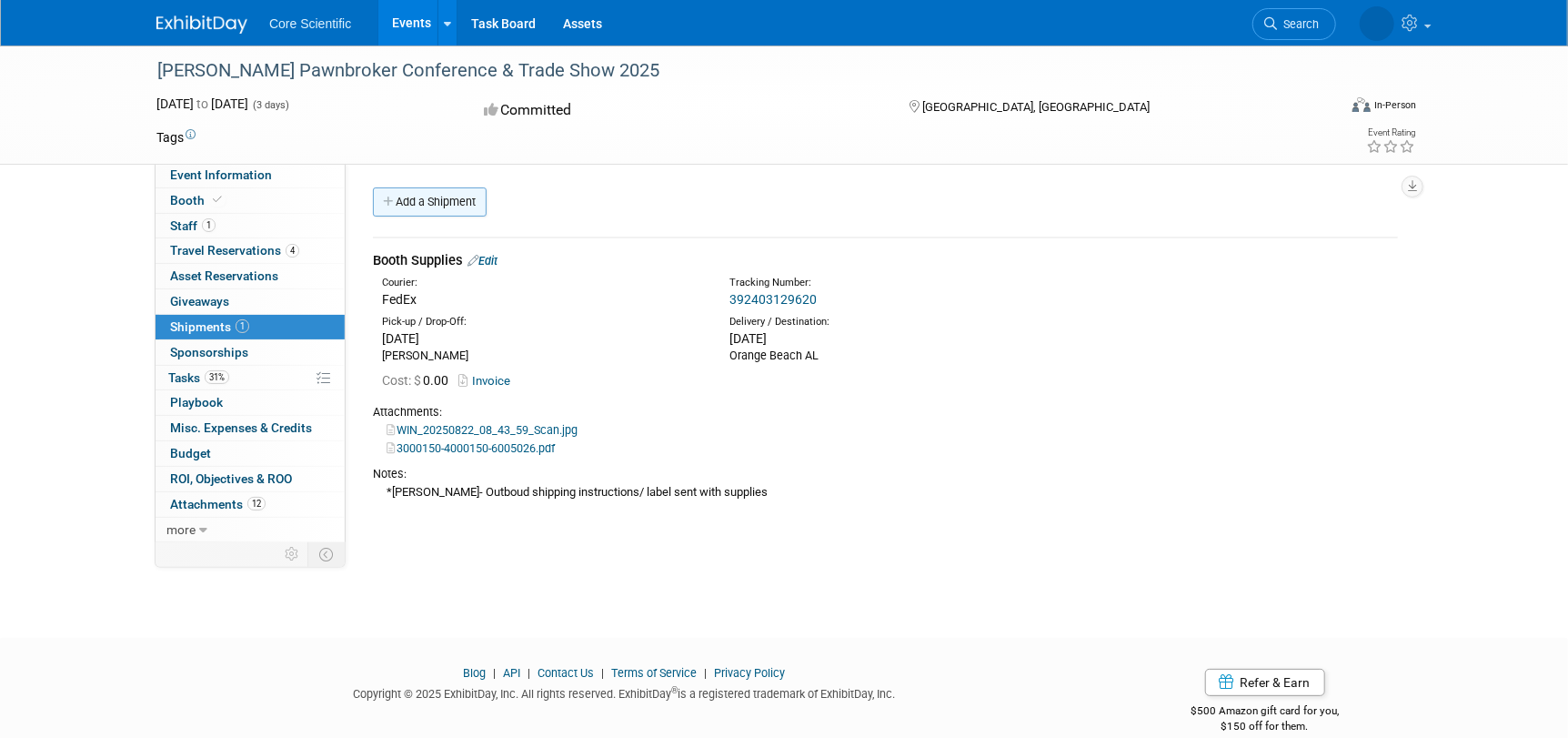
click at [423, 201] on link "Add a Shipment" at bounding box center [430, 202] width 114 height 29
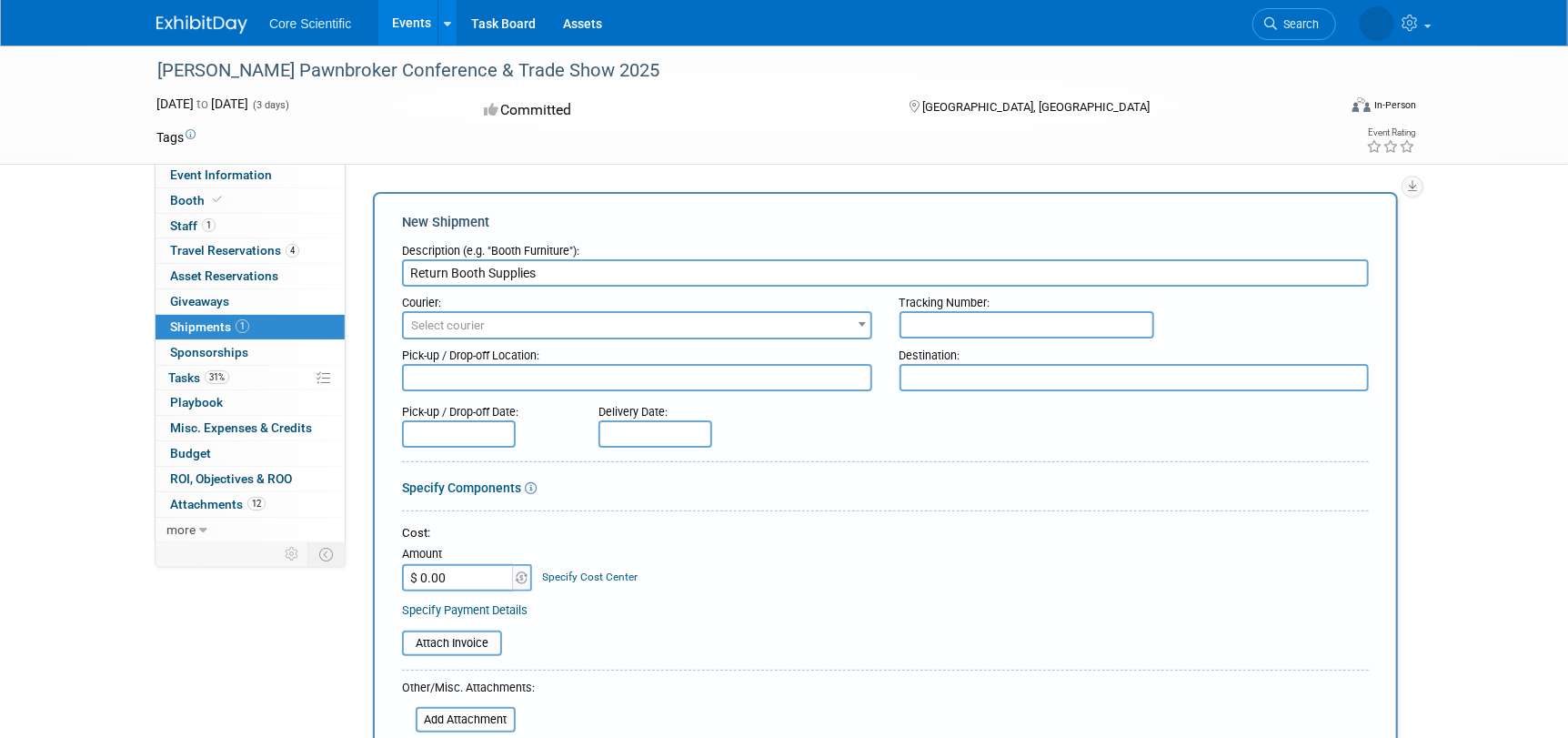
type input "Return Booth Supplies"
click at [480, 322] on span "Select courier" at bounding box center [448, 325] width 74 height 14
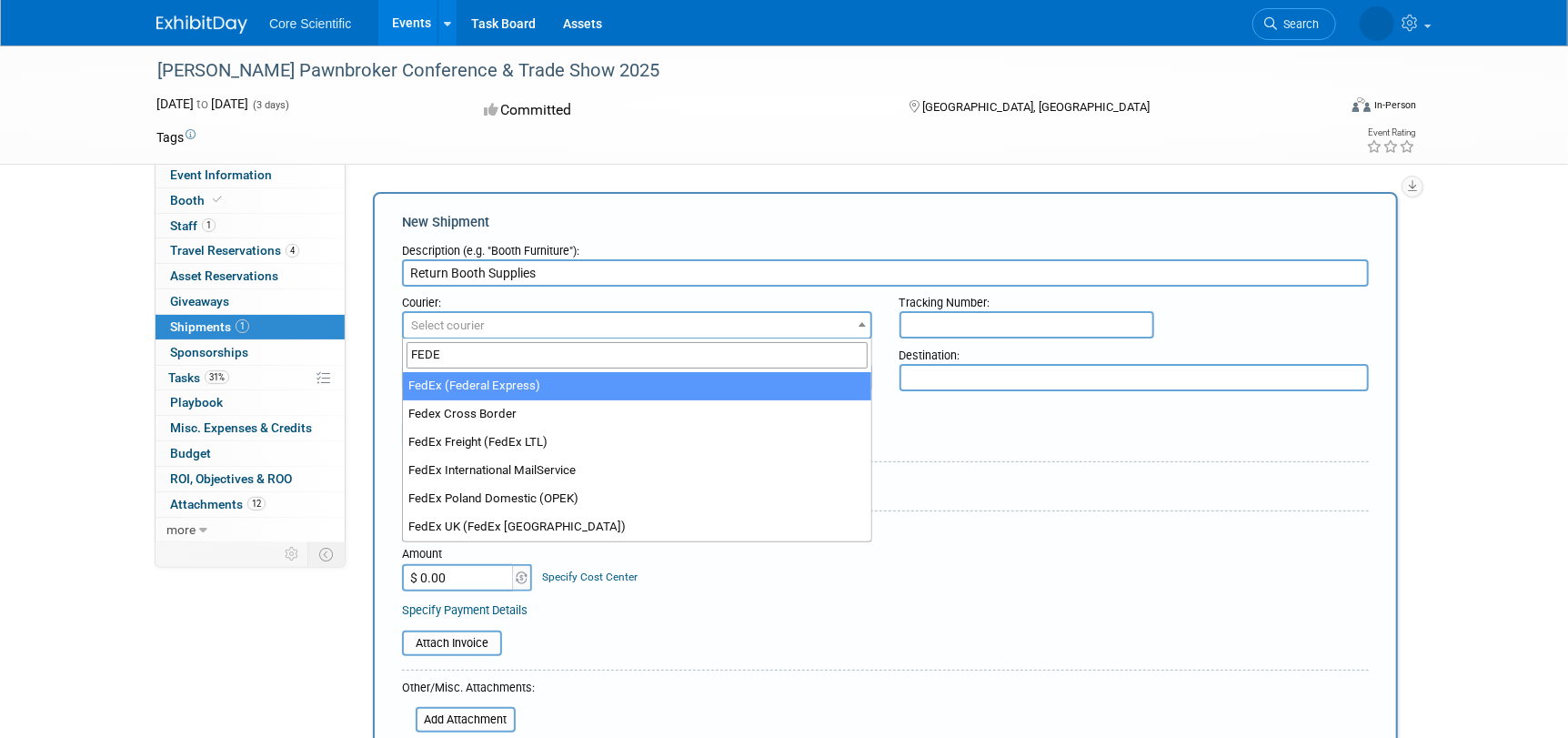
type input "FEDE"
select select "206"
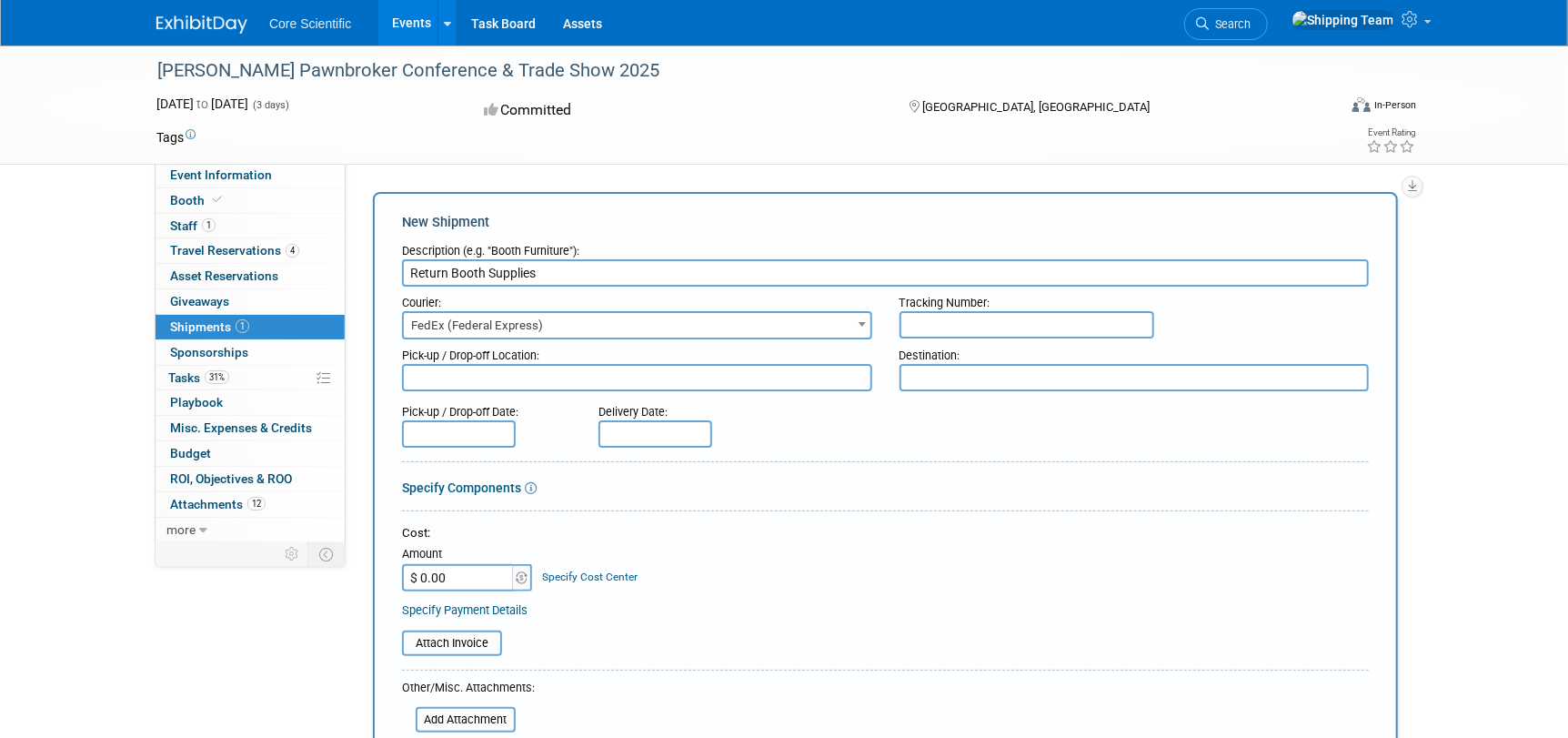
paste input "392403973319"
type input "392403973319"
click at [419, 379] on textarea at bounding box center [637, 377] width 470 height 27
type textarea "EXPO Orange Beach AL"
type textarea "WH-Cary"
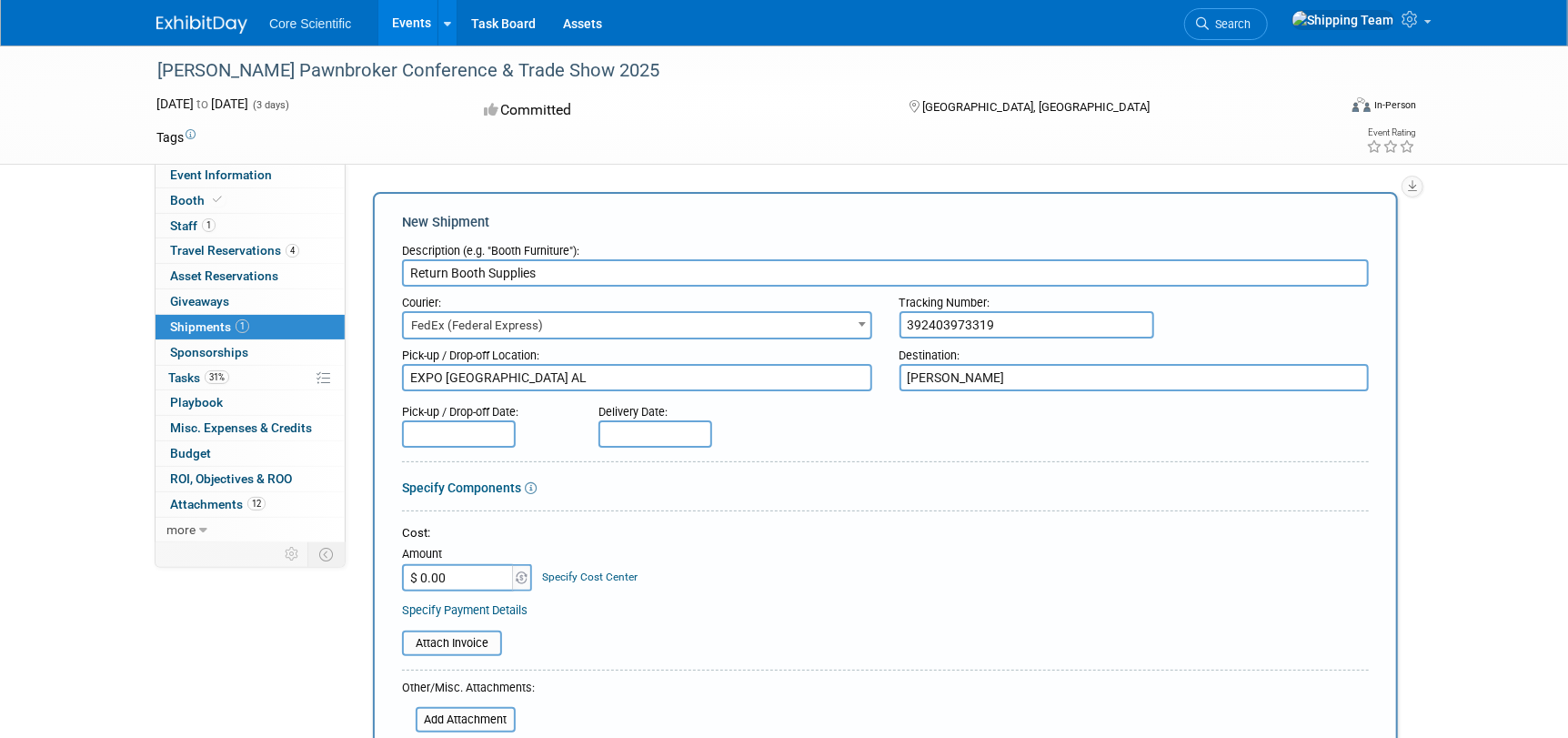
click at [437, 431] on input "text" at bounding box center [459, 433] width 114 height 27
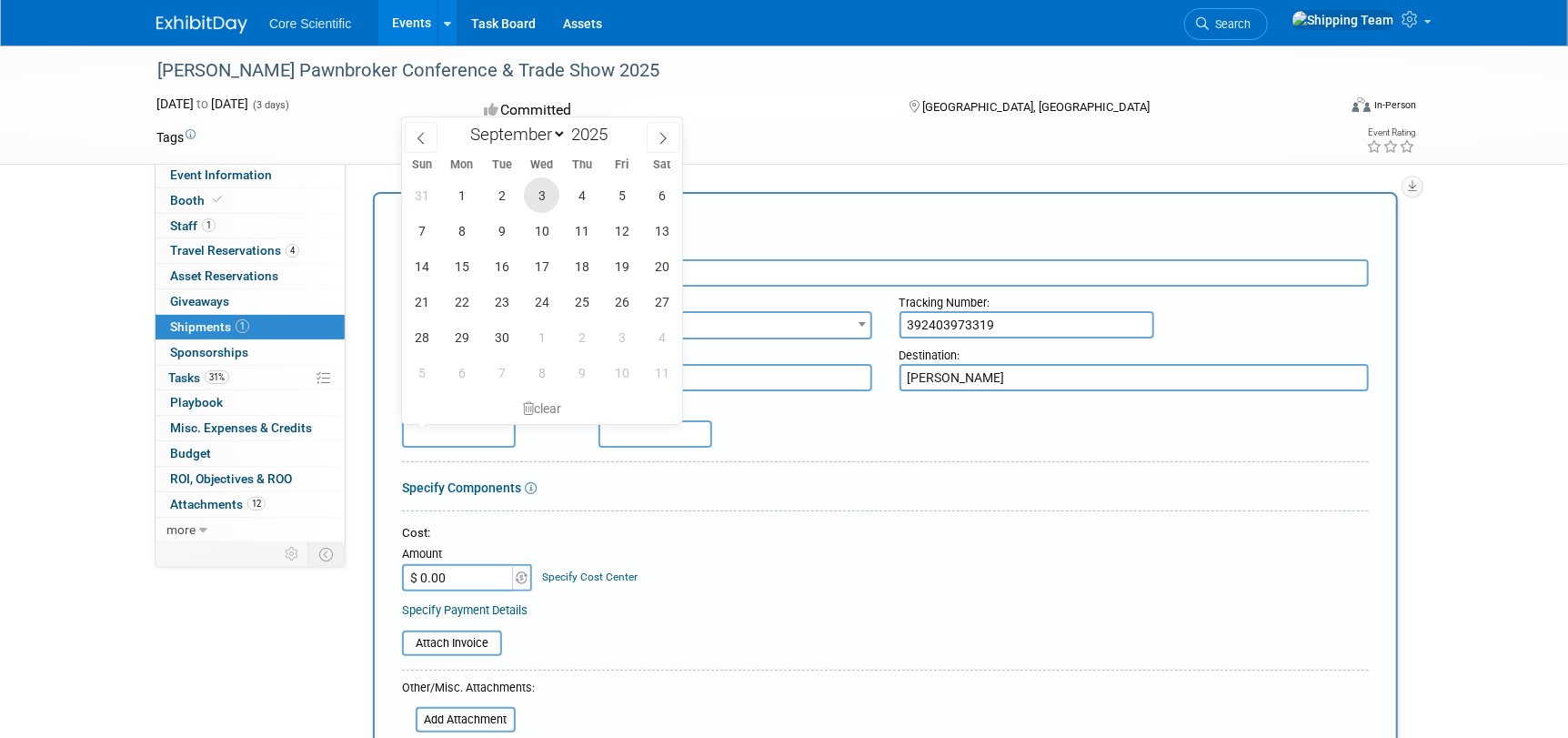
click at [534, 196] on span "3" at bounding box center [542, 195] width 35 height 35
type input "Sep 3, 2025"
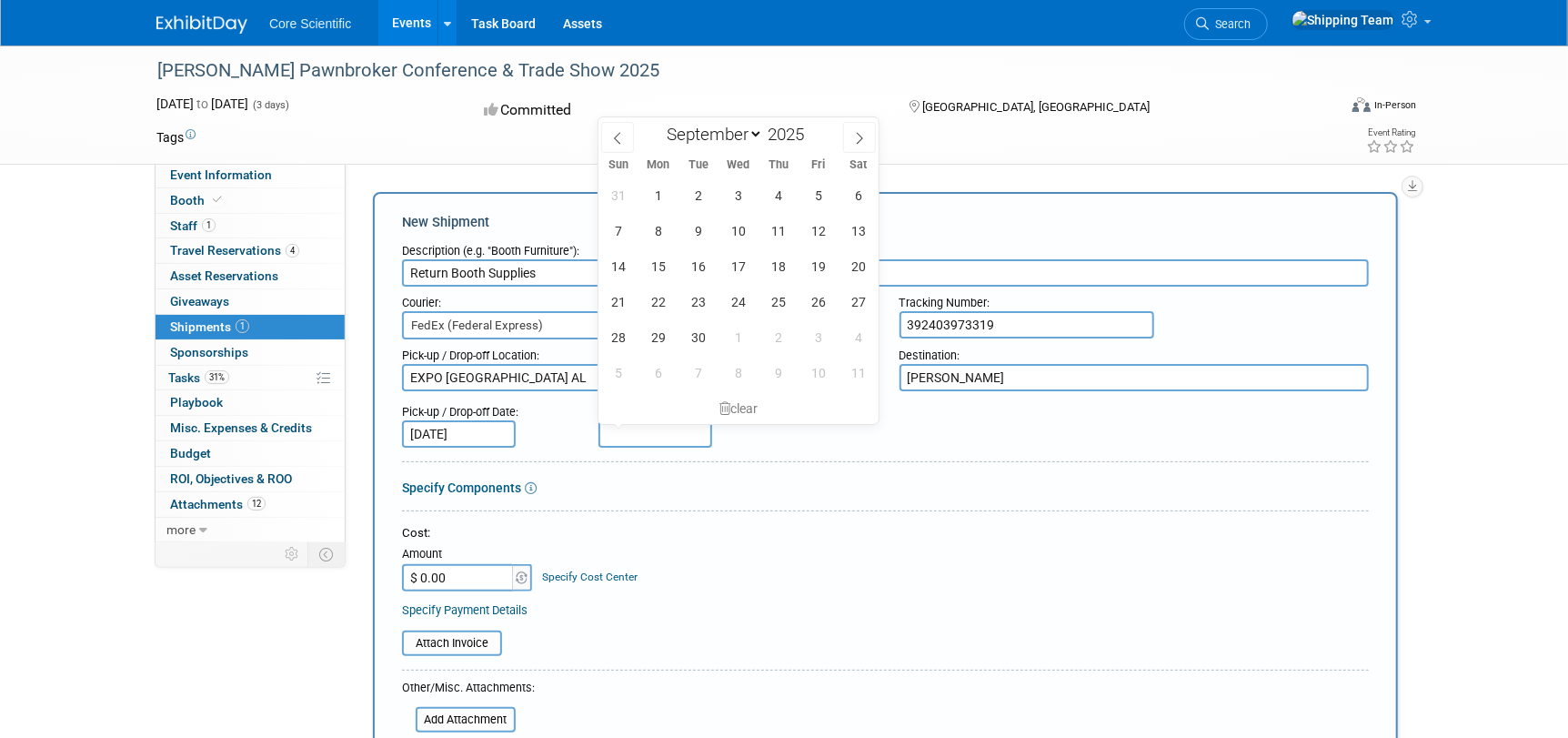
click at [629, 428] on input "text" at bounding box center [655, 433] width 114 height 27
click at [660, 237] on span "8" at bounding box center [658, 230] width 35 height 35
type input "Sep 8, 2025"
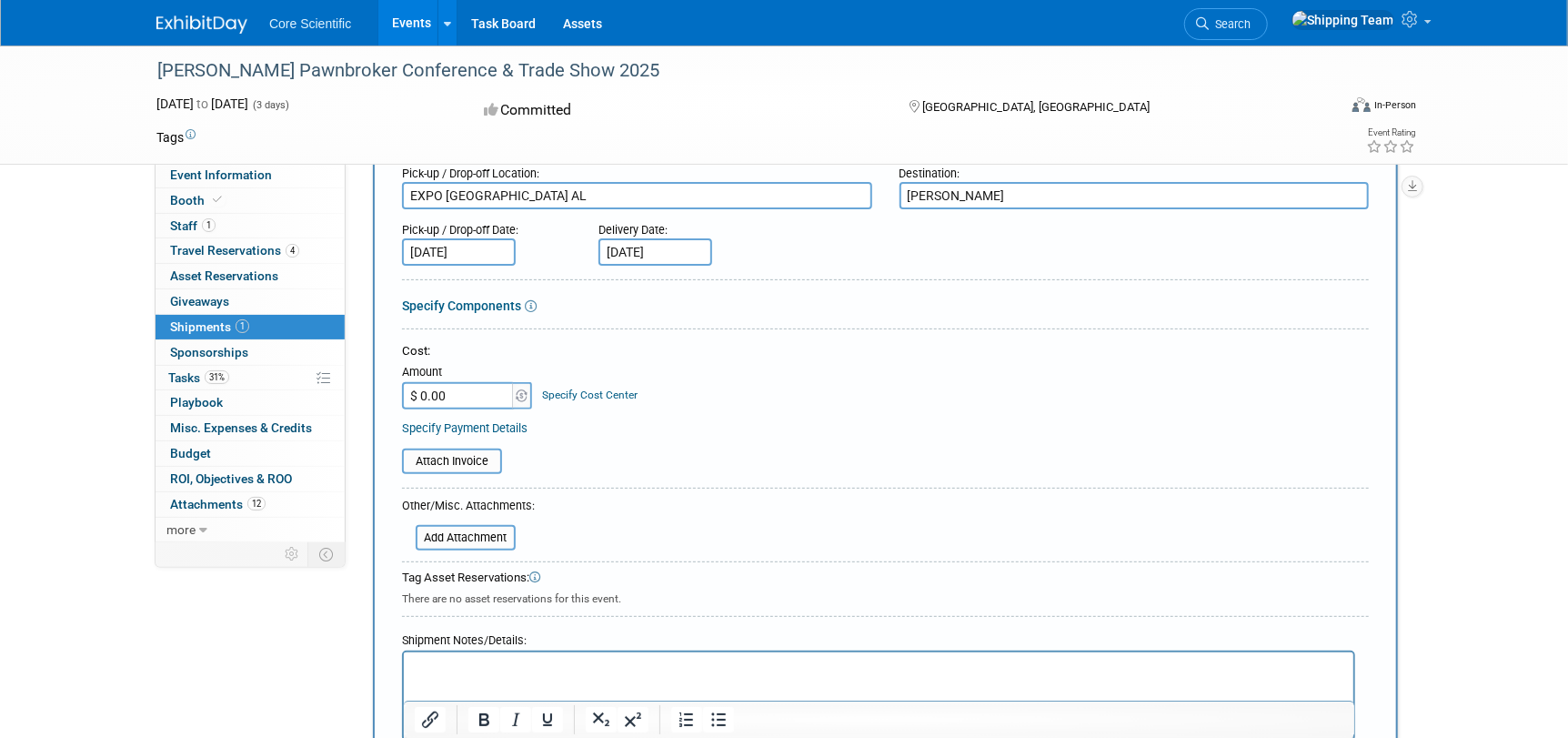
scroll to position [272, 0]
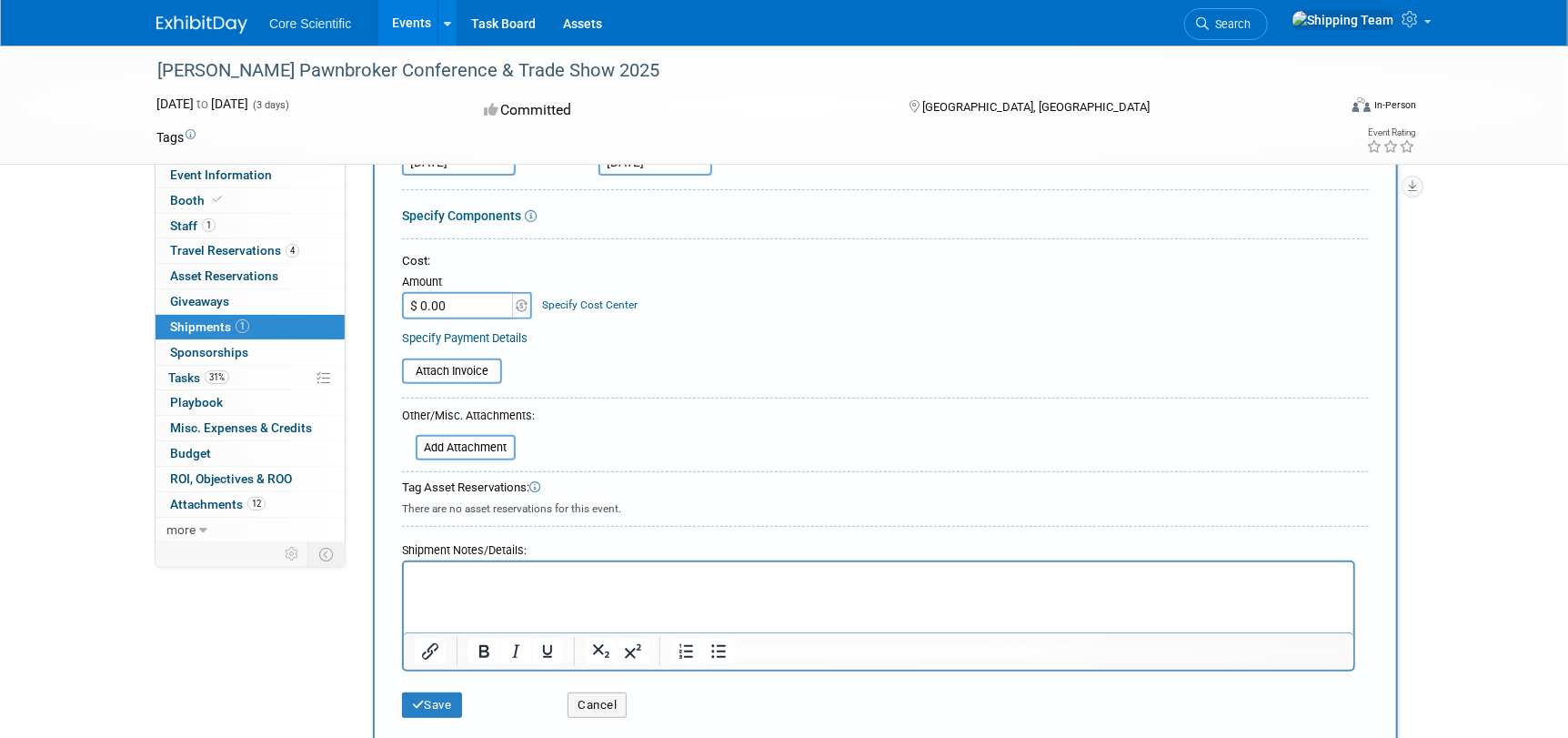
click at [441, 579] on p "Rich Text Area. Press ALT-0 for help." at bounding box center [878, 577] width 928 height 18
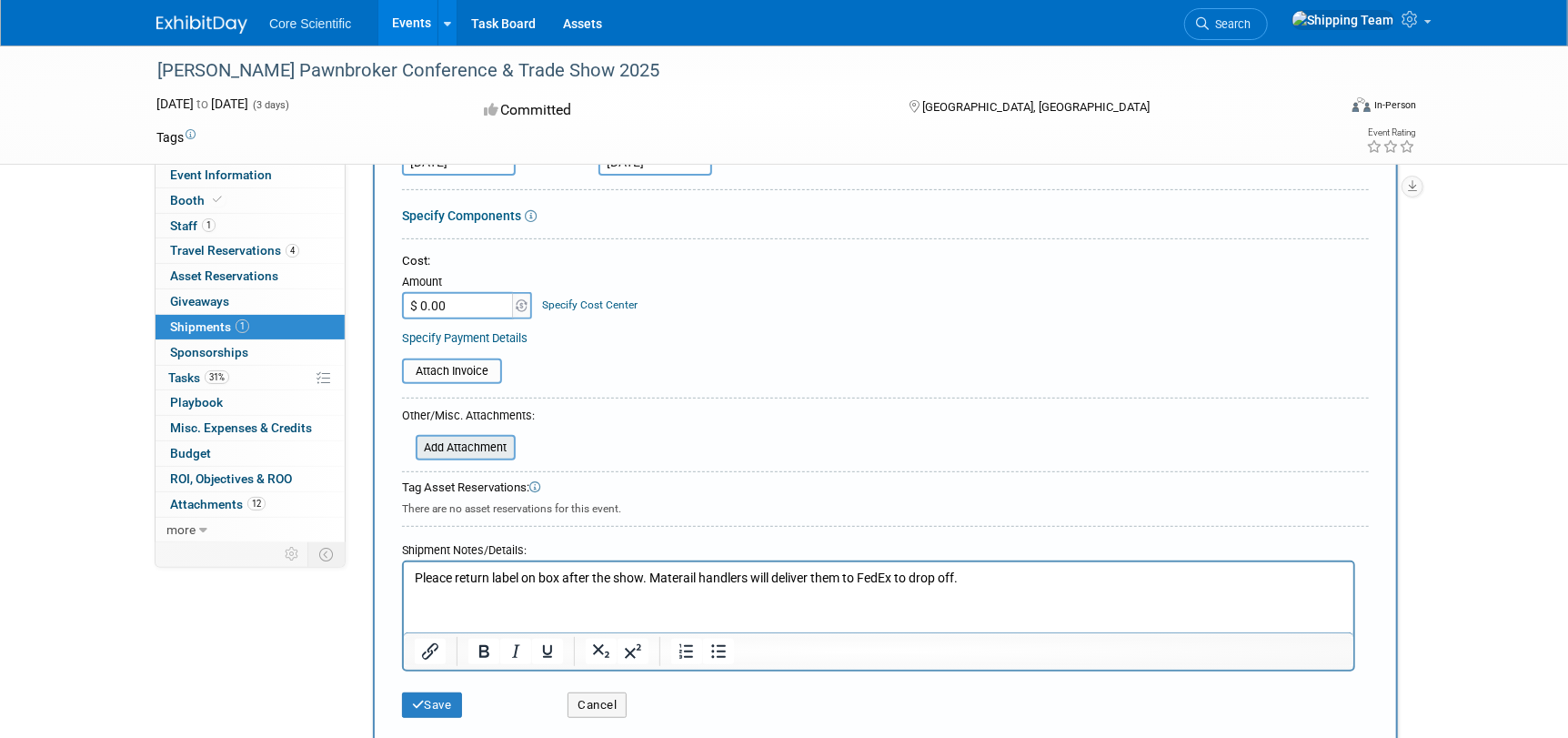
click at [459, 453] on input "file" at bounding box center [406, 447] width 216 height 21
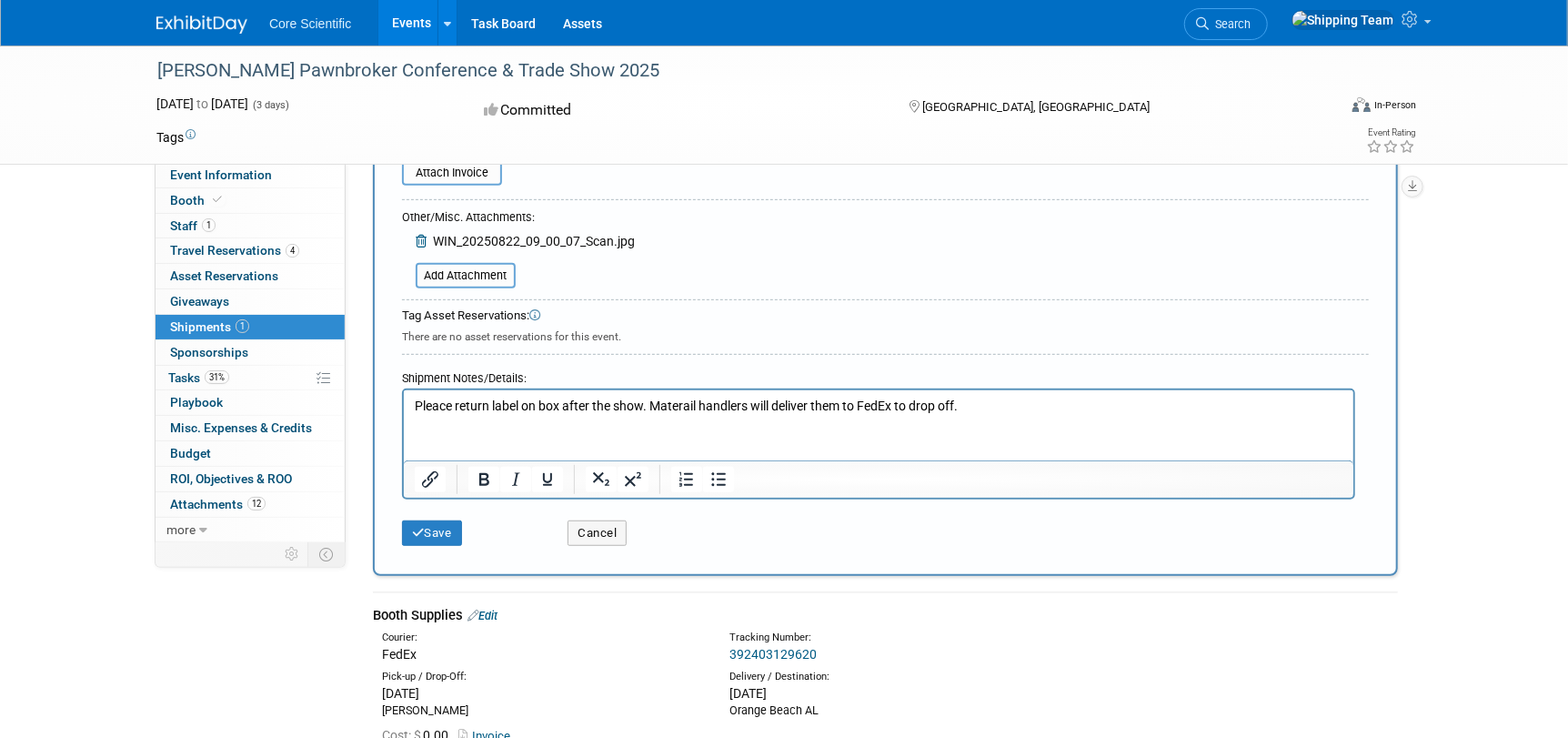
scroll to position [546, 0]
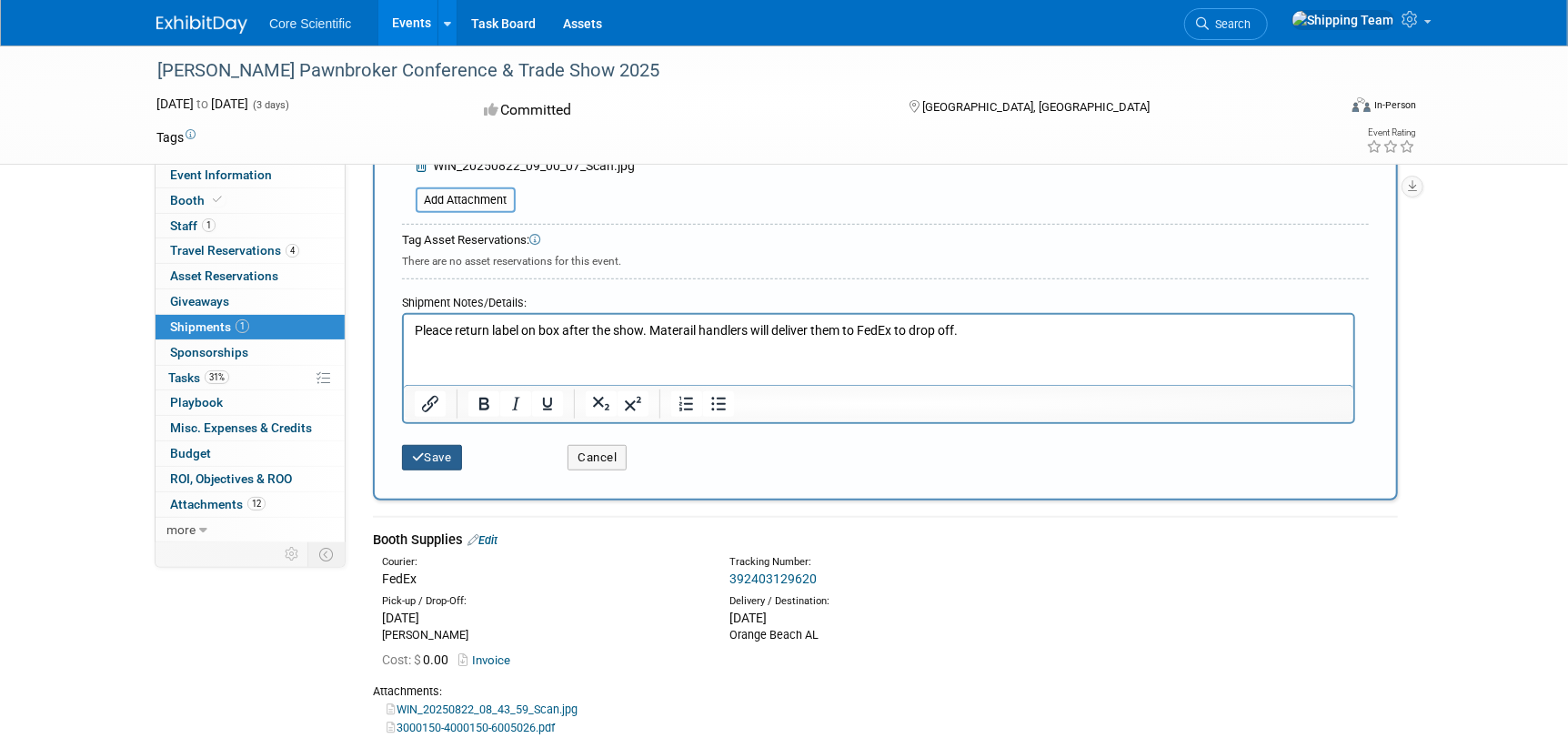
click at [451, 457] on button "Save" at bounding box center [432, 457] width 60 height 25
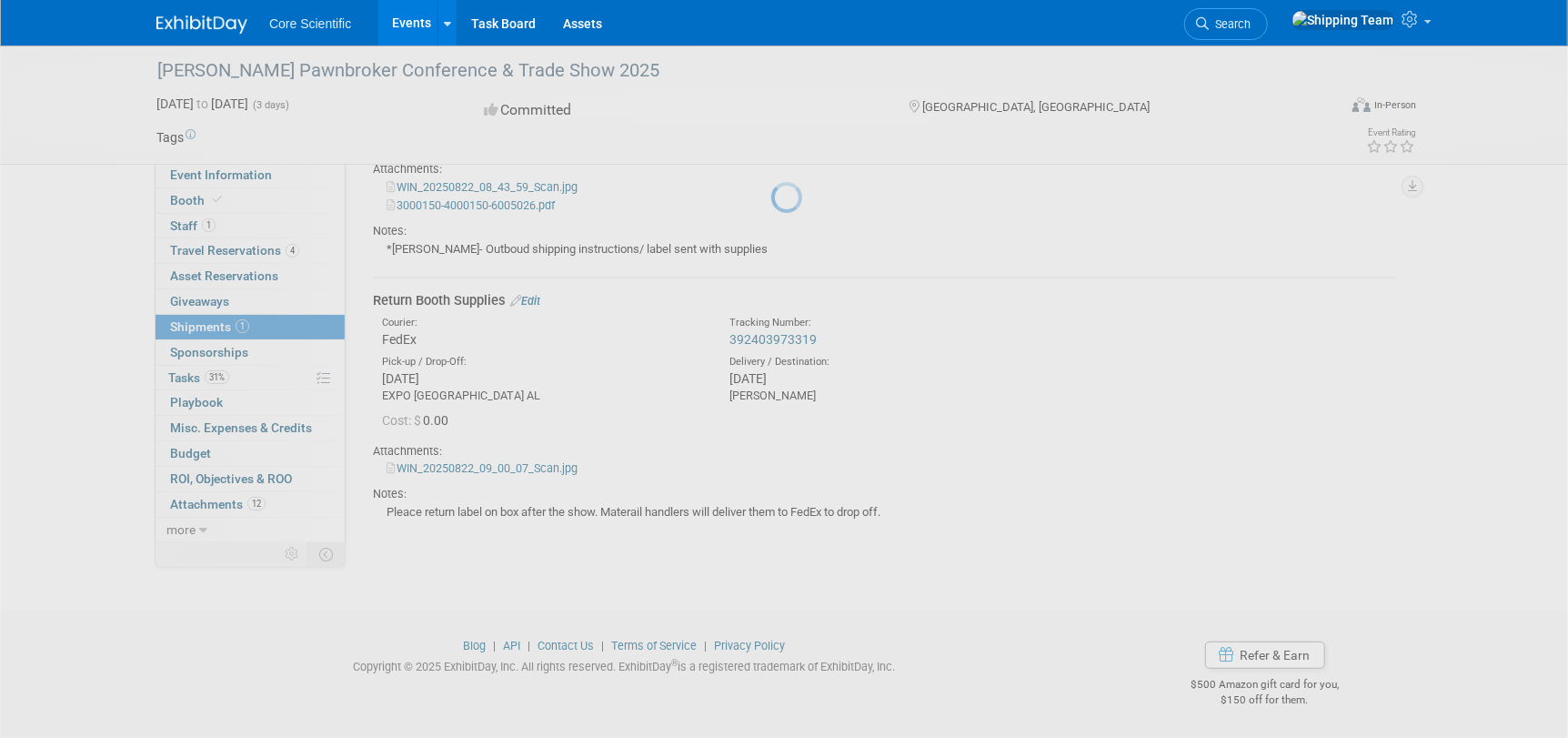
scroll to position [241, 0]
